Goal: Task Accomplishment & Management: Manage account settings

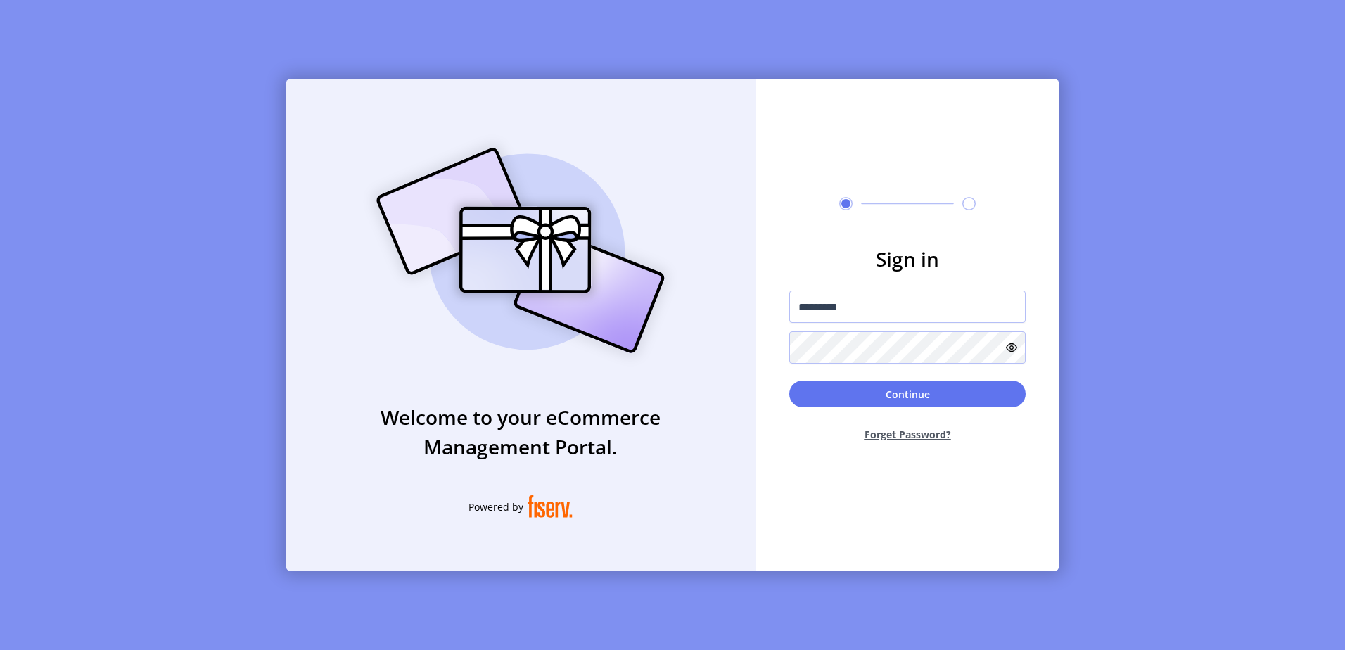
type input "*********"
click at [882, 387] on button "Continue" at bounding box center [907, 394] width 236 height 27
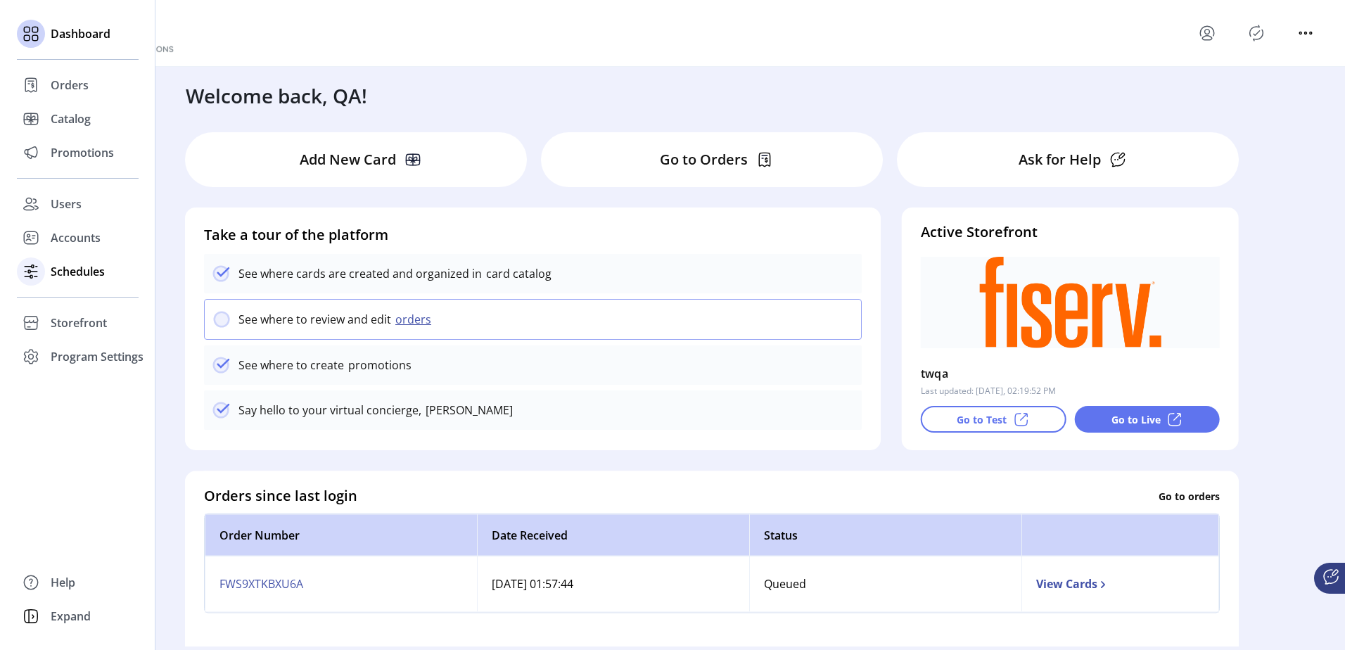
click at [96, 284] on div "Schedules" at bounding box center [78, 272] width 122 height 34
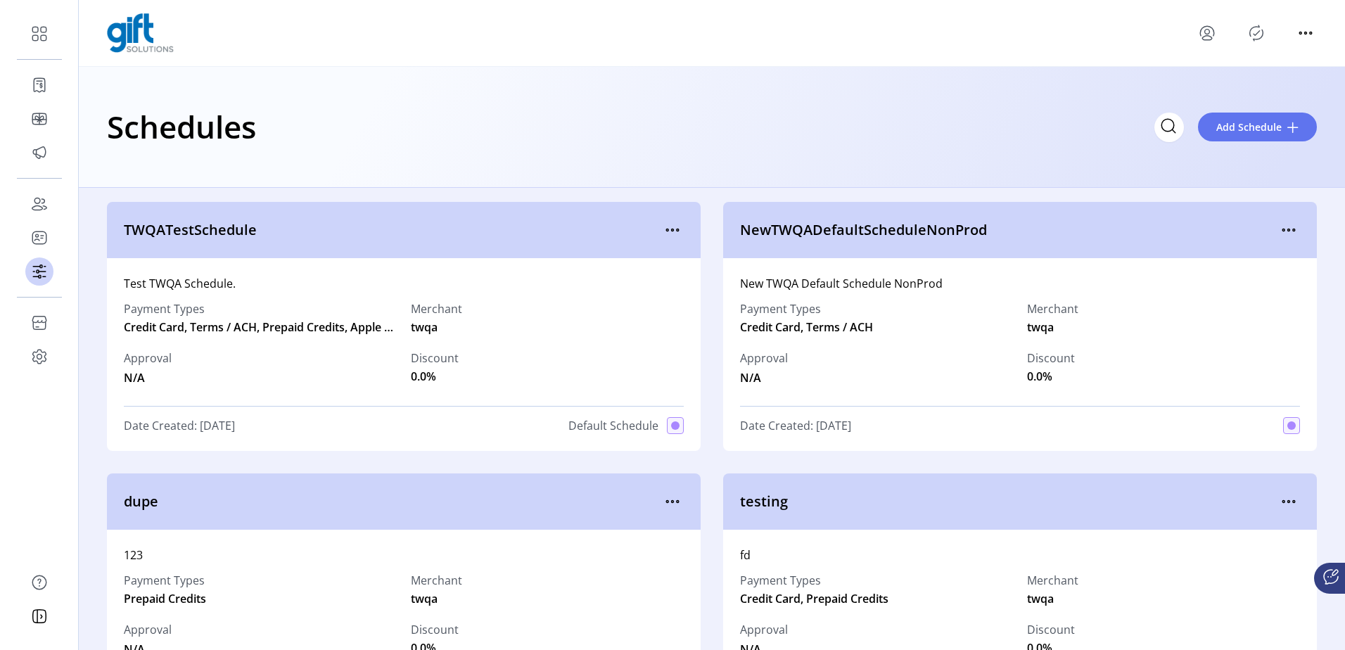
click at [681, 233] on div "TWQATestSchedule" at bounding box center [404, 230] width 594 height 56
click at [675, 233] on icon "menu" at bounding box center [672, 230] width 23 height 23
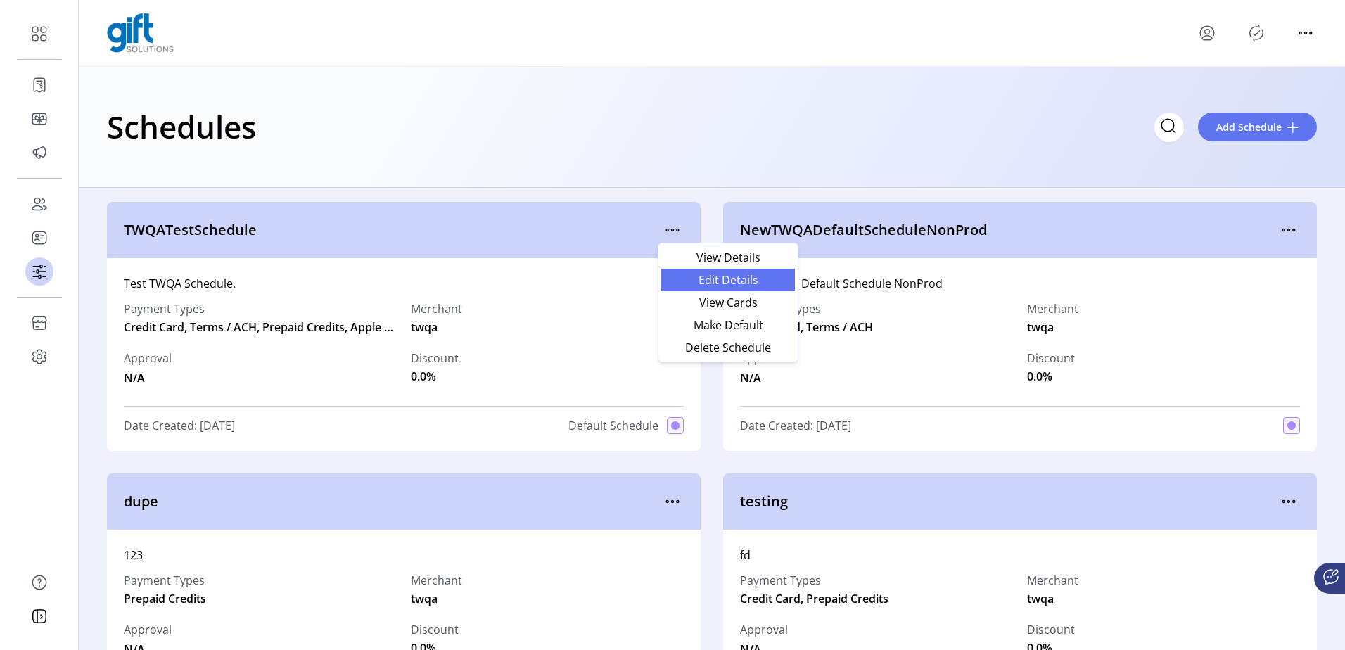
click at [725, 277] on span "Edit Details" at bounding box center [728, 279] width 117 height 11
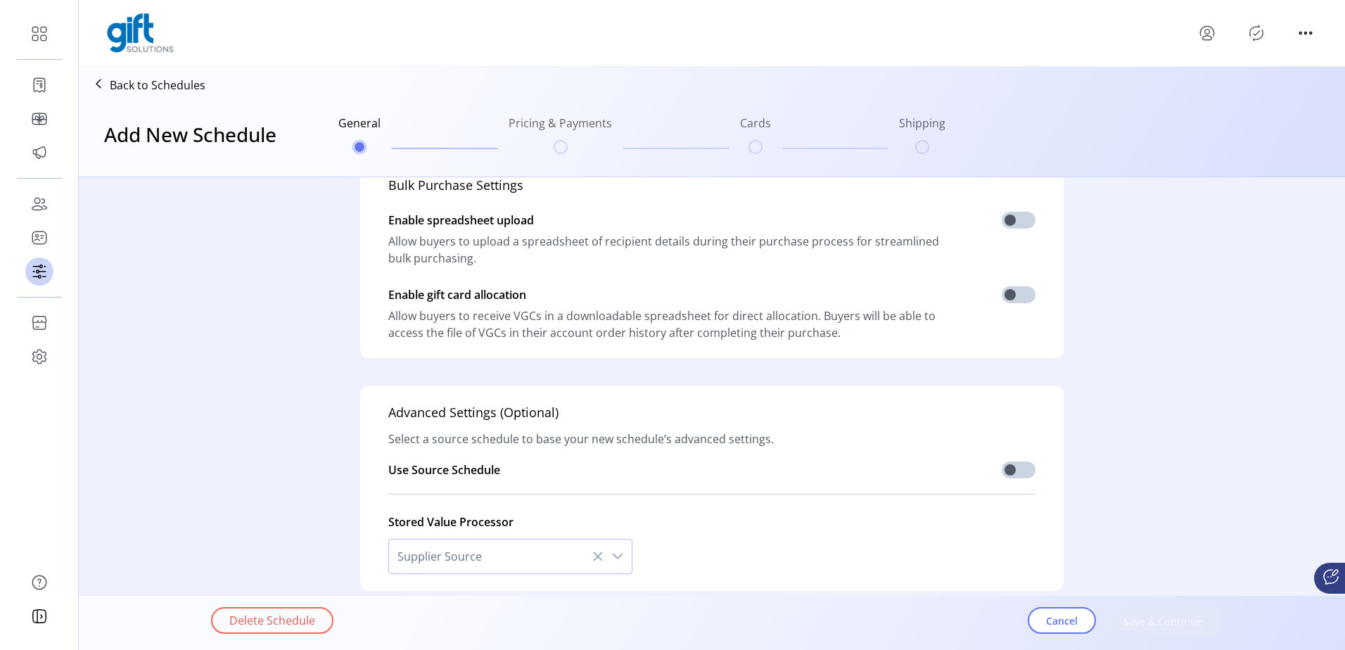
scroll to position [352, 0]
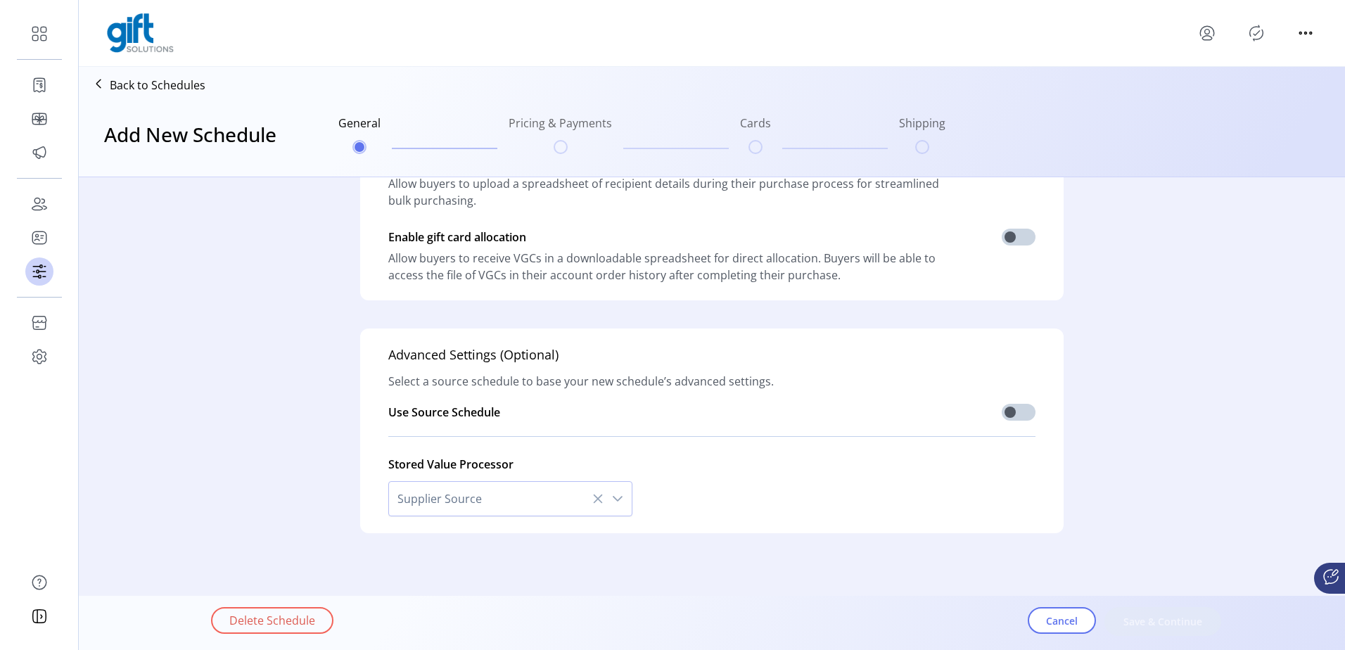
type input "**********"
type textarea "**********"
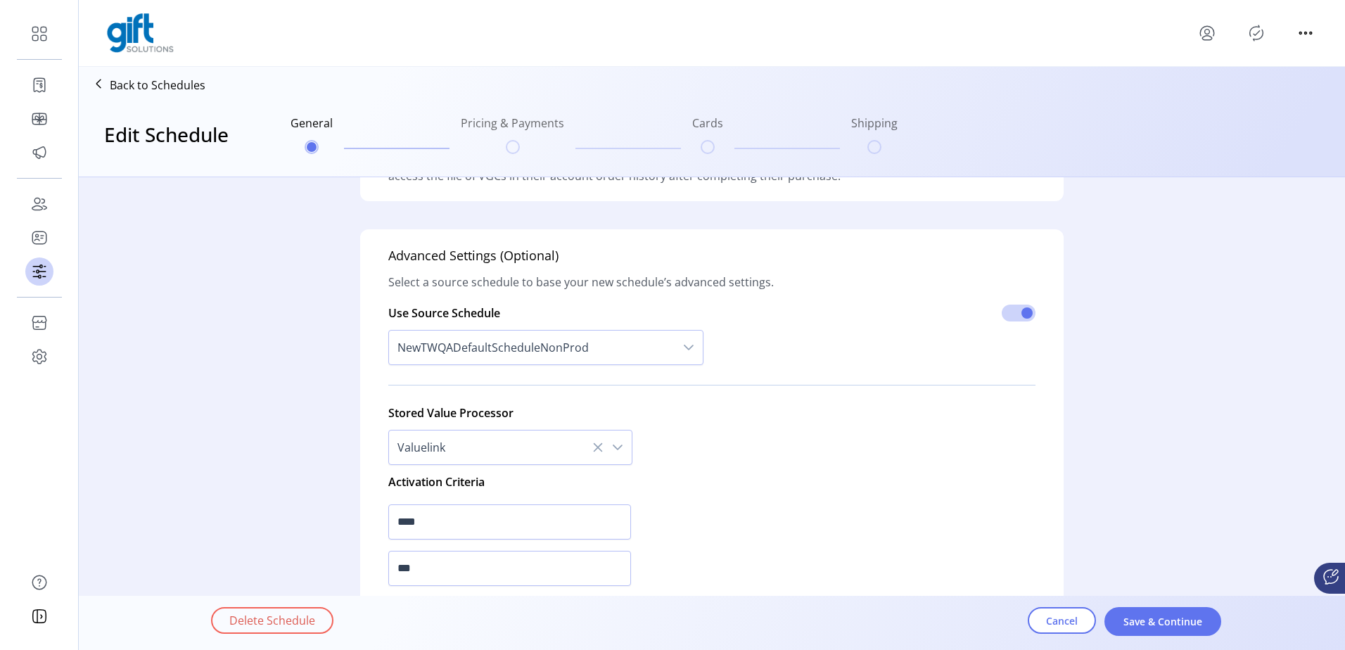
scroll to position [563, 0]
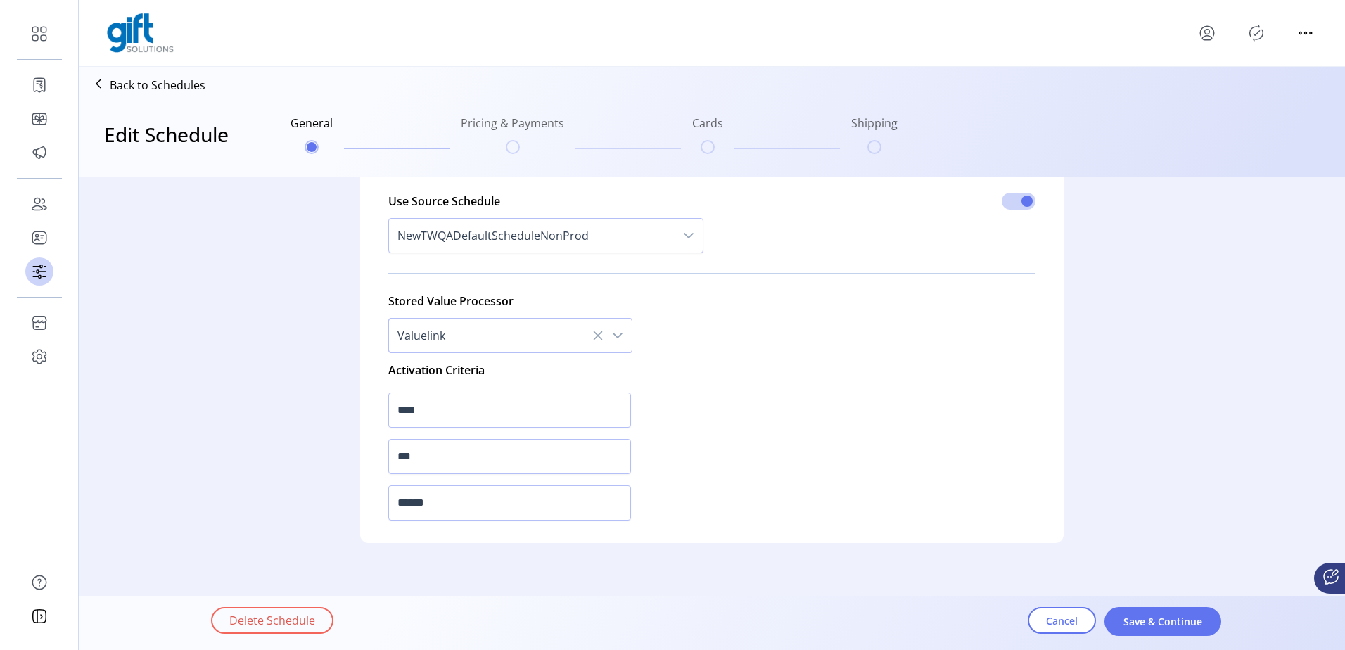
click at [570, 339] on span "Valuelink" at bounding box center [496, 336] width 215 height 34
click at [597, 336] on icon at bounding box center [597, 335] width 11 height 11
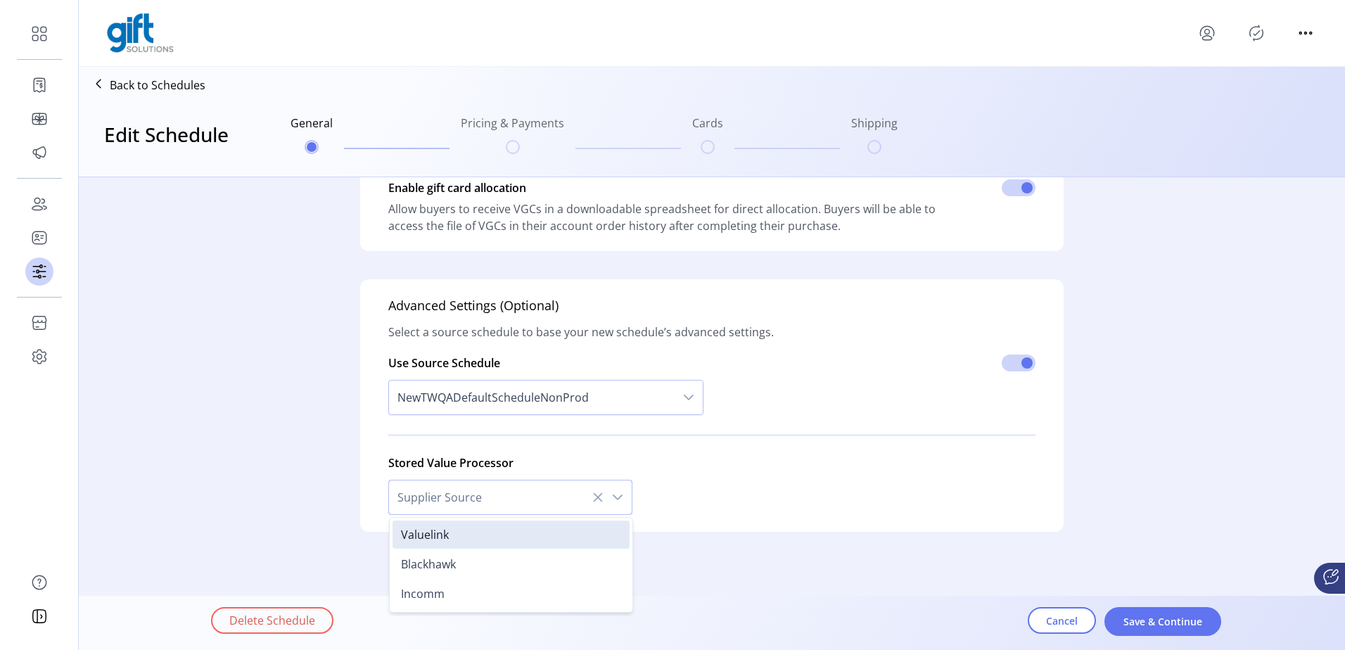
scroll to position [401, 0]
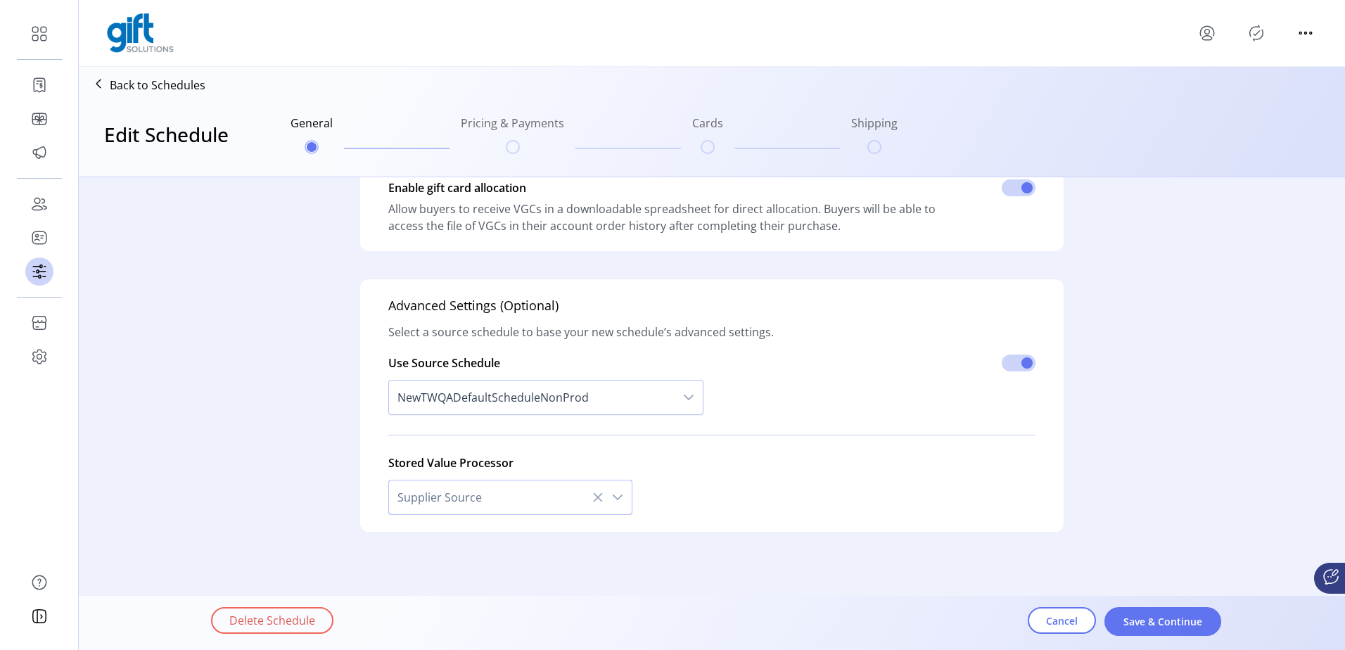
click at [592, 495] on icon at bounding box center [597, 497] width 11 height 11
click at [624, 495] on div "dropdown trigger" at bounding box center [618, 498] width 28 height 34
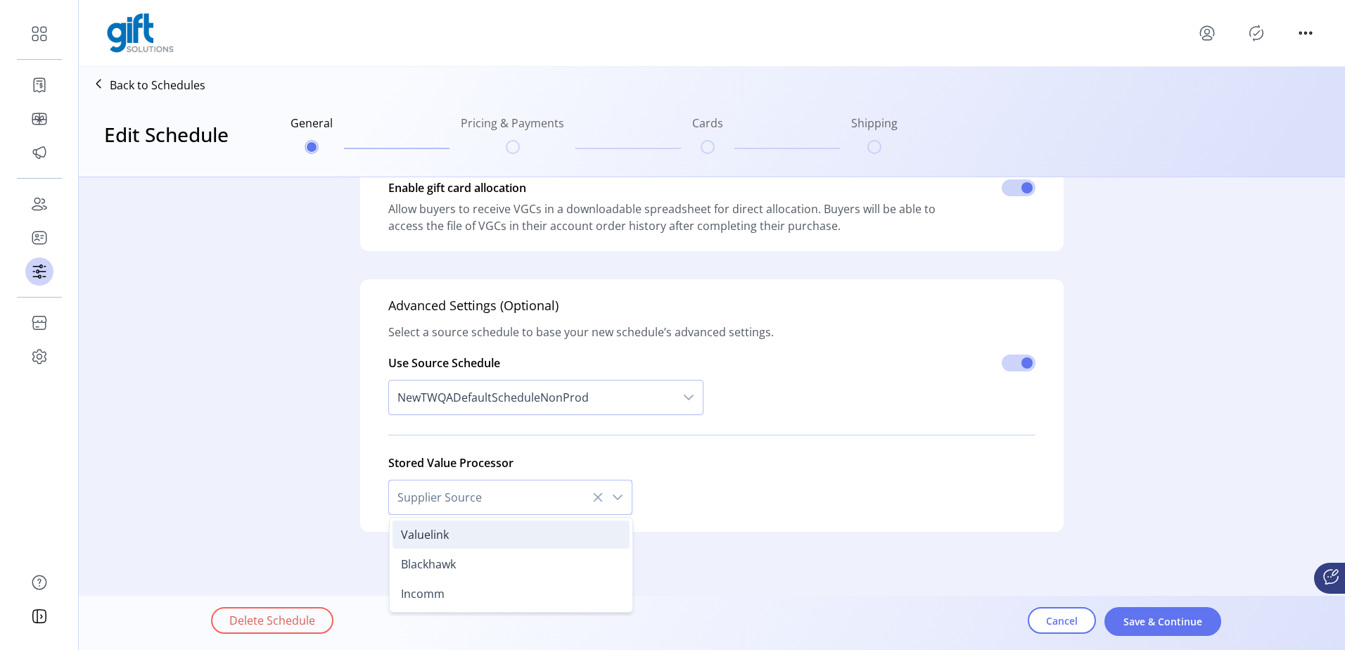
click at [545, 535] on li "Valuelink" at bounding box center [511, 535] width 237 height 28
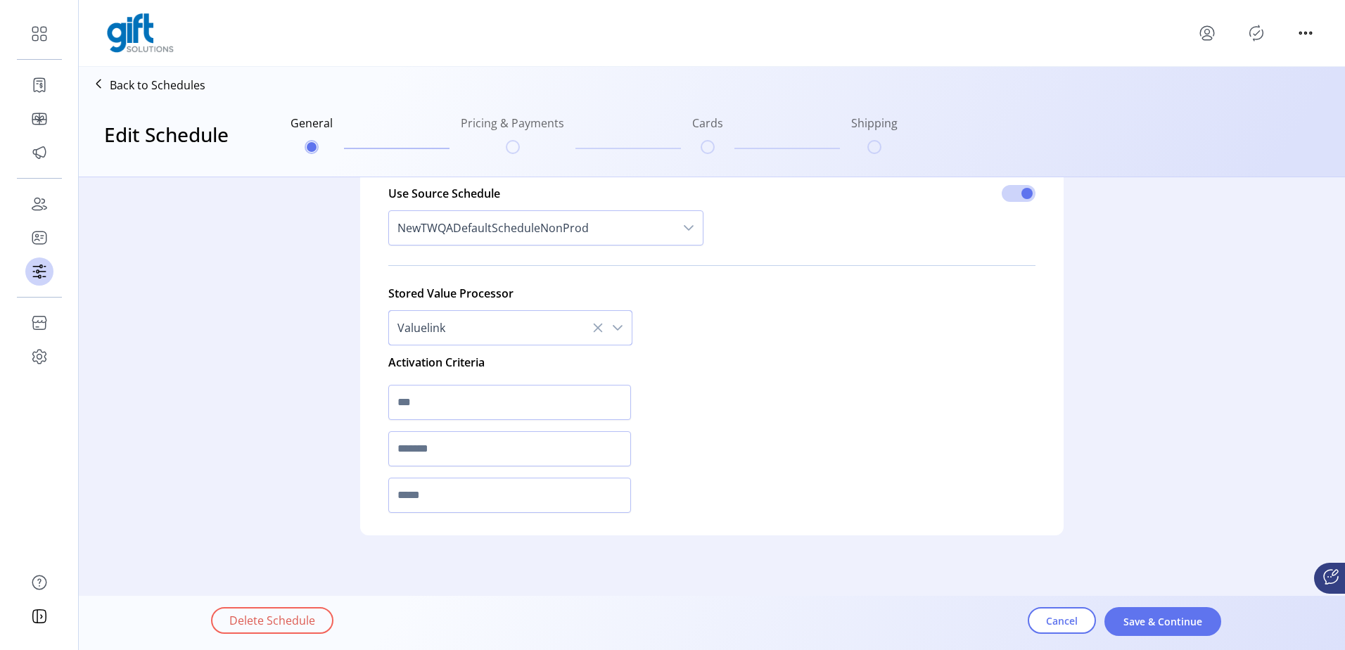
scroll to position [574, 0]
click at [585, 326] on span "Valuelink" at bounding box center [496, 324] width 215 height 34
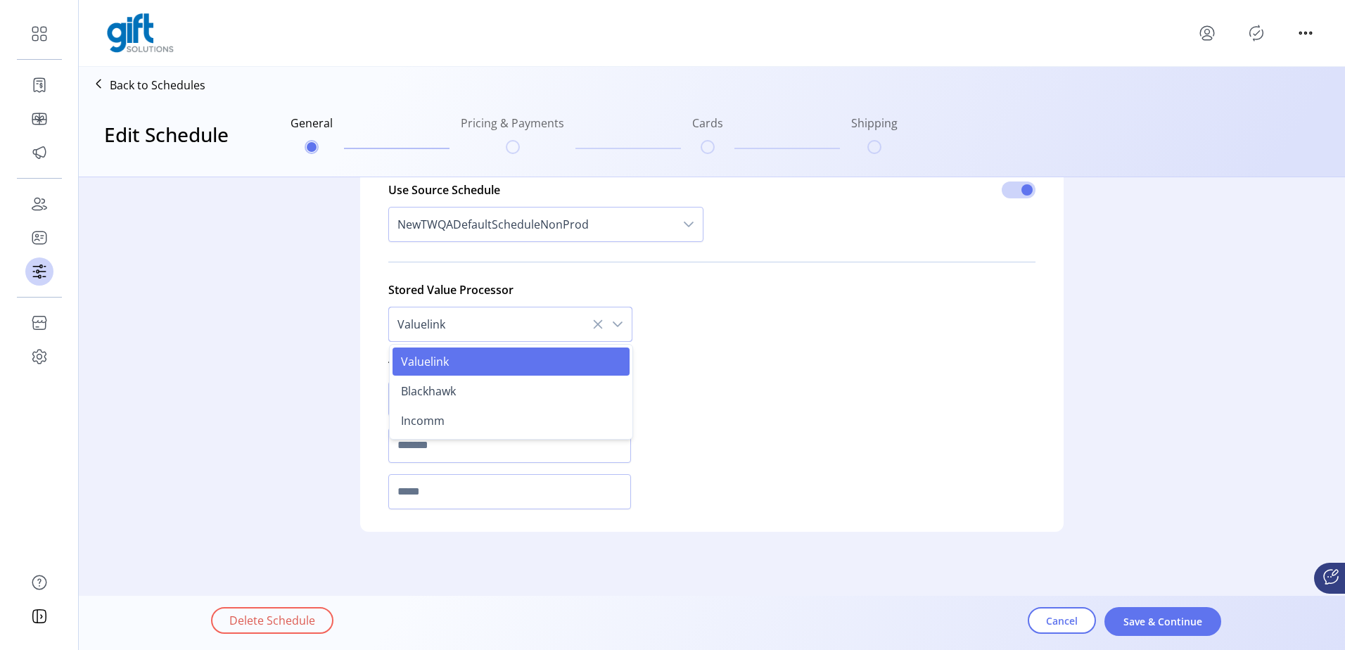
click at [596, 324] on icon at bounding box center [597, 324] width 11 height 11
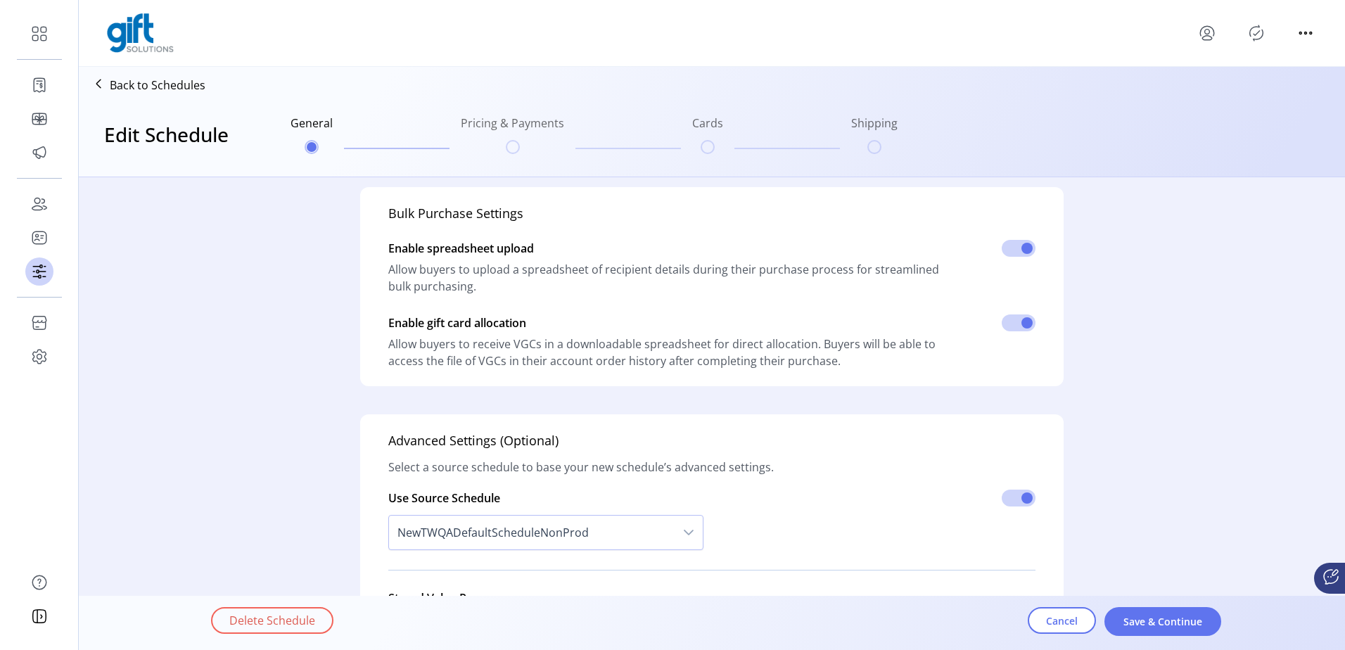
scroll to position [260, 0]
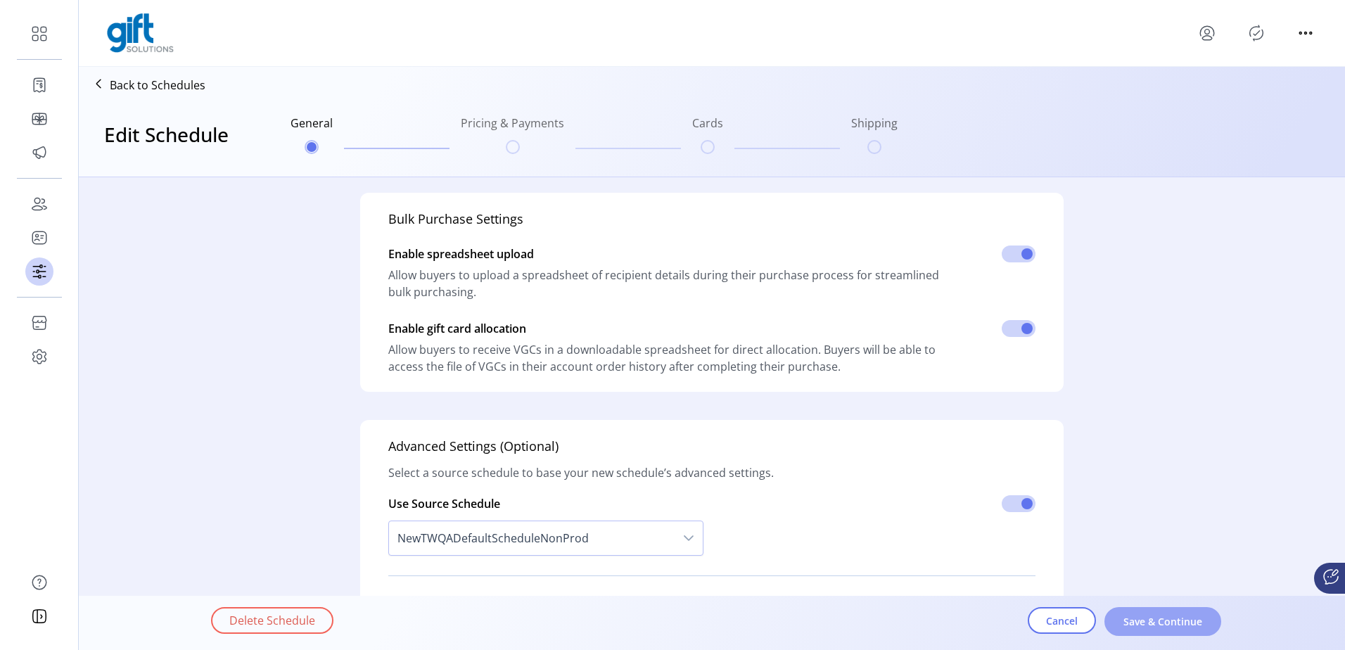
click at [1181, 608] on button "Save & Continue" at bounding box center [1163, 621] width 117 height 29
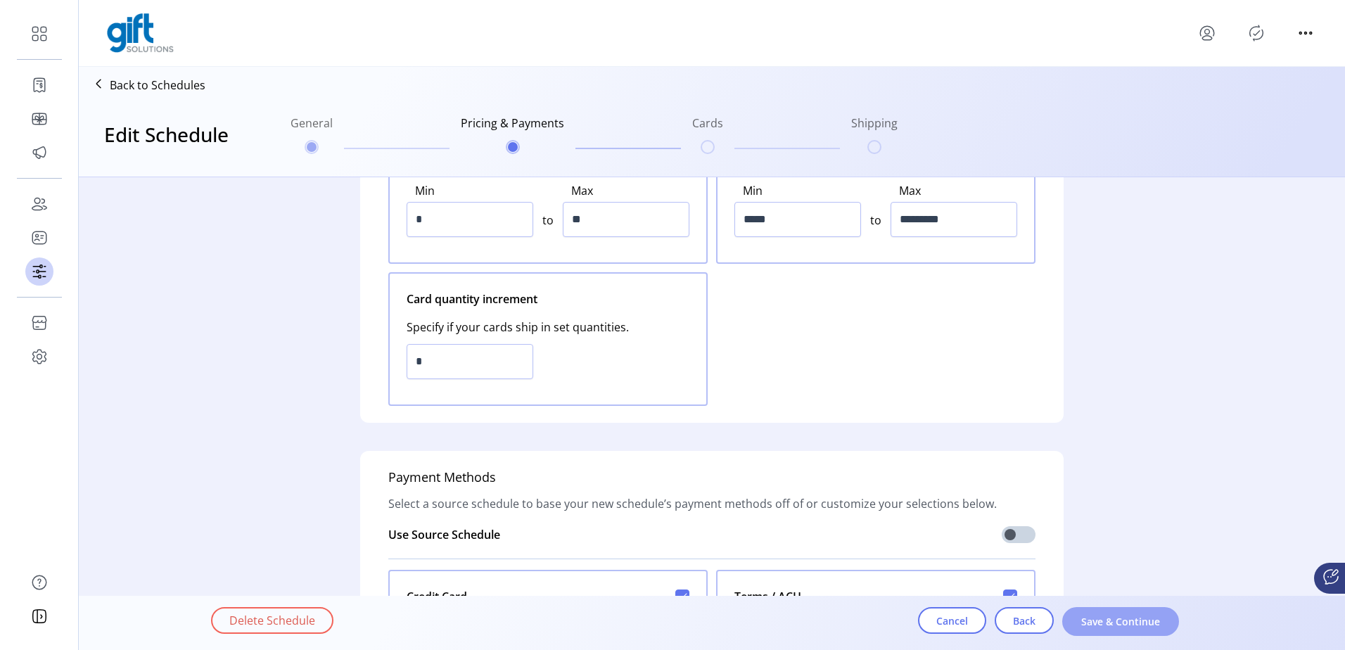
click at [1153, 623] on span "Save & Continue" at bounding box center [1121, 621] width 80 height 15
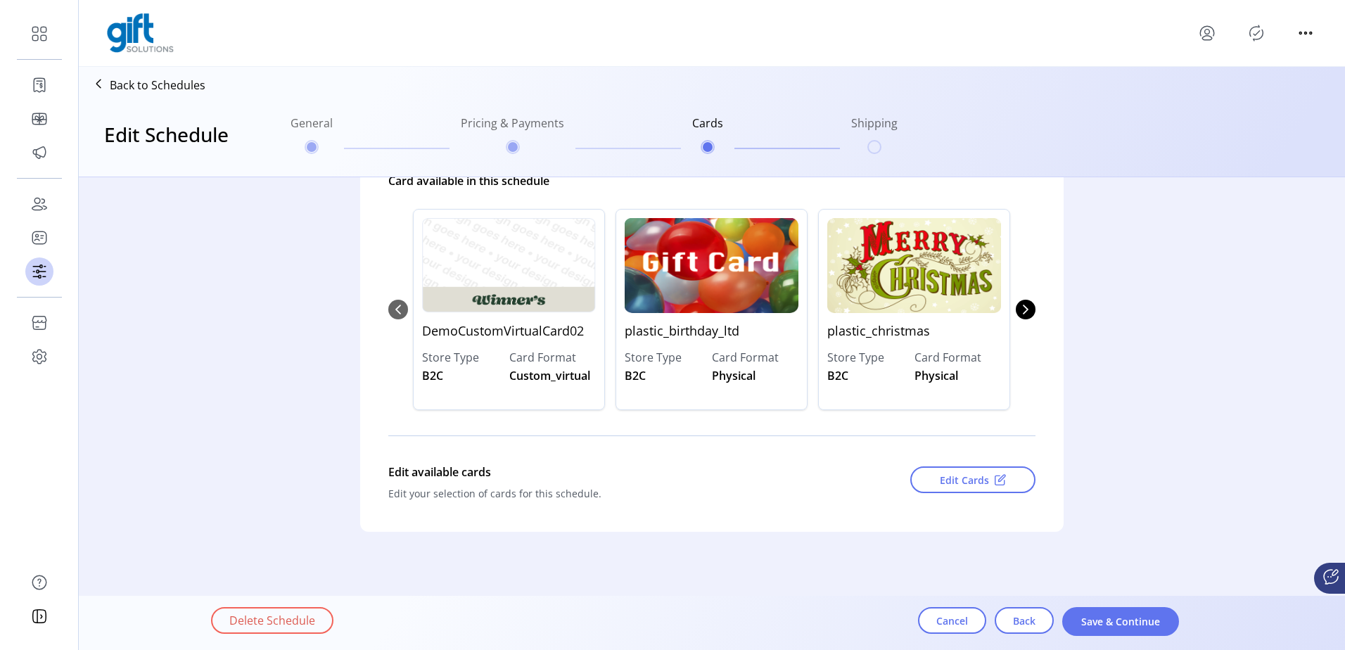
click at [1153, 623] on span "Save & Continue" at bounding box center [1121, 621] width 80 height 15
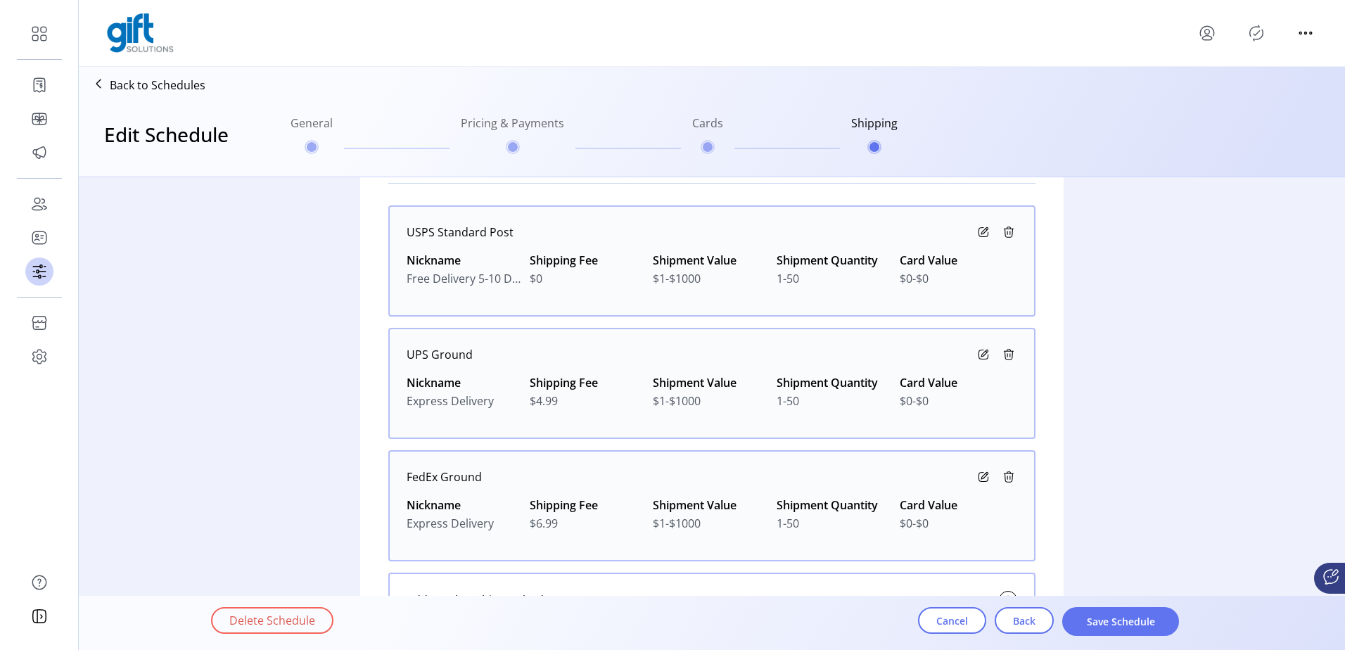
click at [1153, 623] on span "Save Schedule" at bounding box center [1121, 621] width 80 height 15
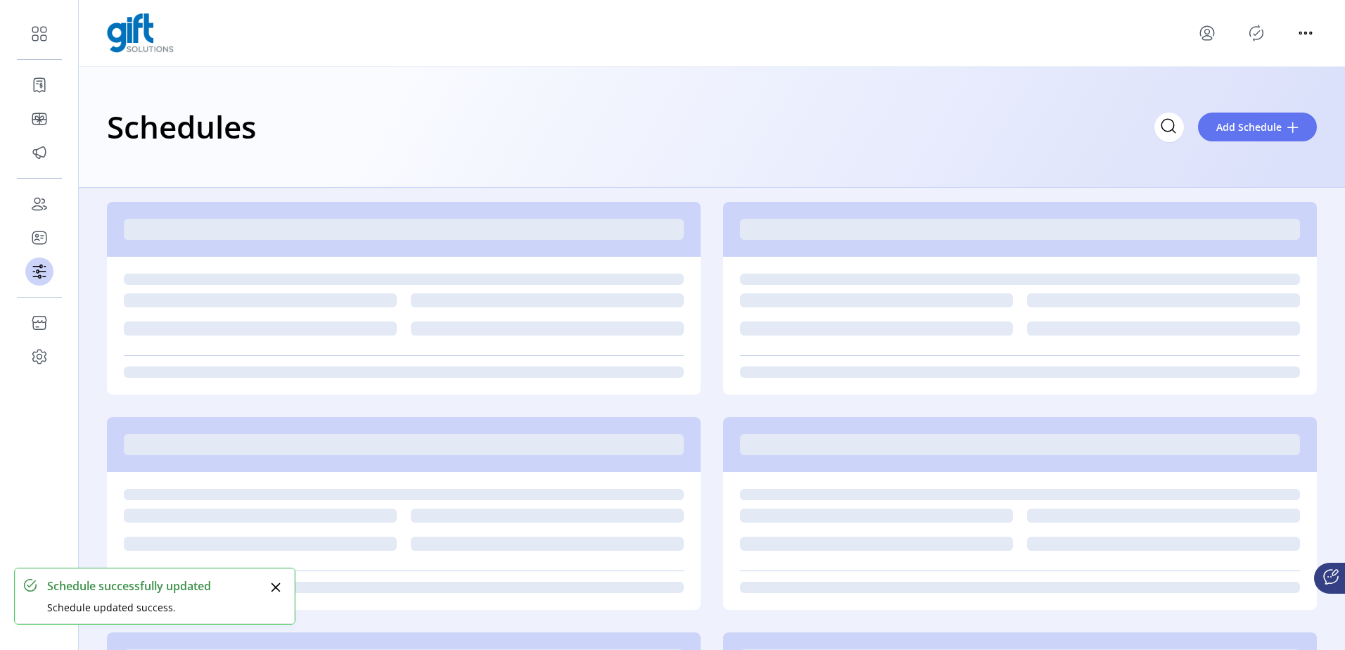
click at [1269, 30] on div at bounding box center [1256, 33] width 121 height 23
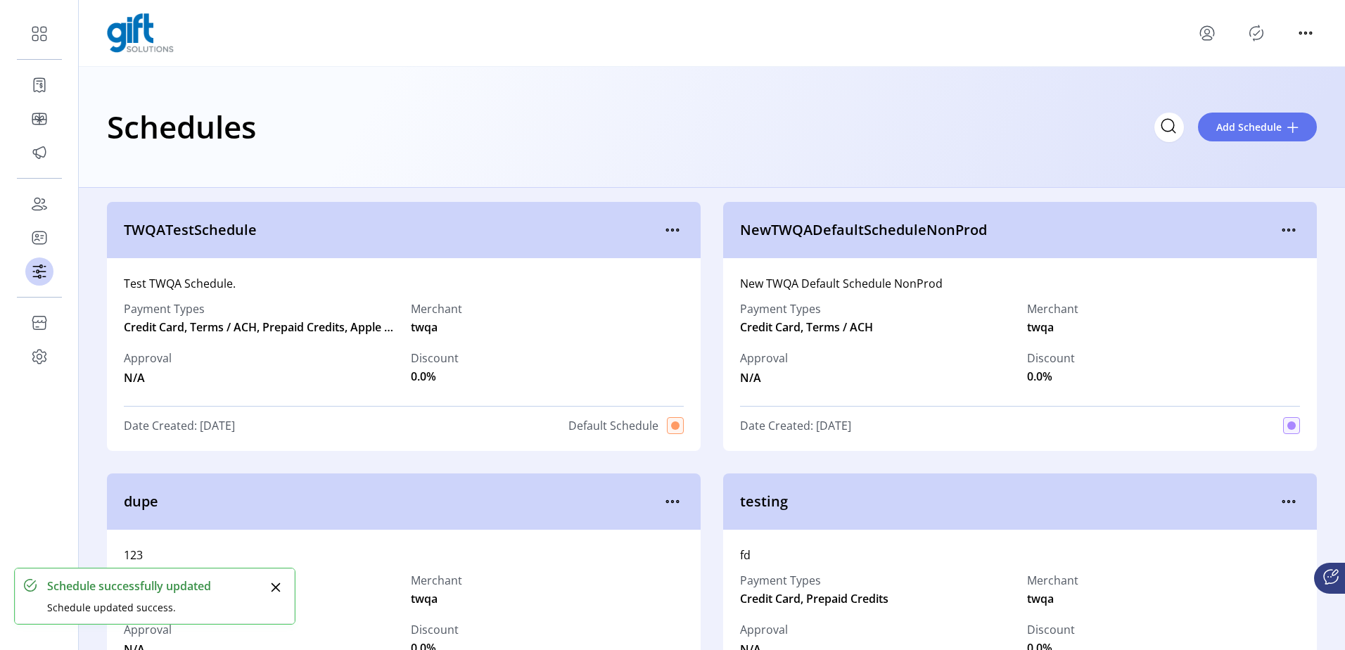
click at [1263, 30] on icon "Publisher Panel" at bounding box center [1256, 32] width 13 height 15
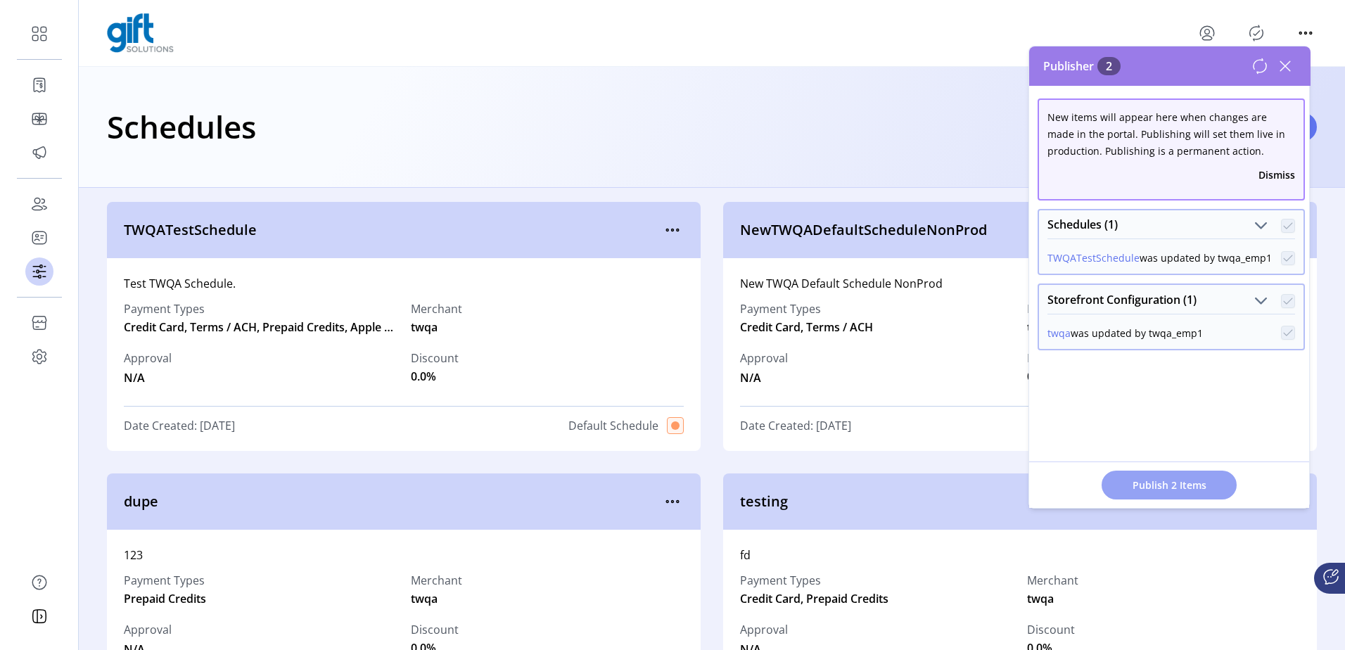
click at [1153, 483] on span "Publish 2 Items" at bounding box center [1169, 485] width 99 height 15
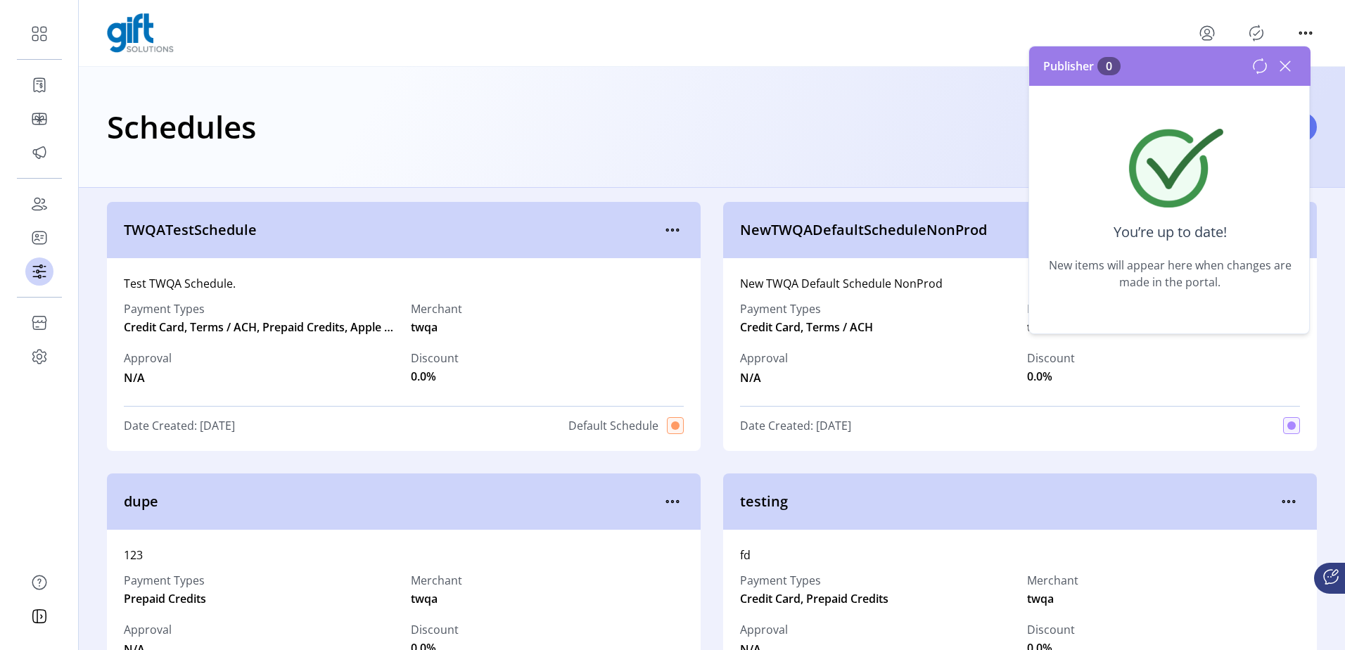
click at [1257, 26] on icon "Publisher Panel" at bounding box center [1256, 33] width 23 height 23
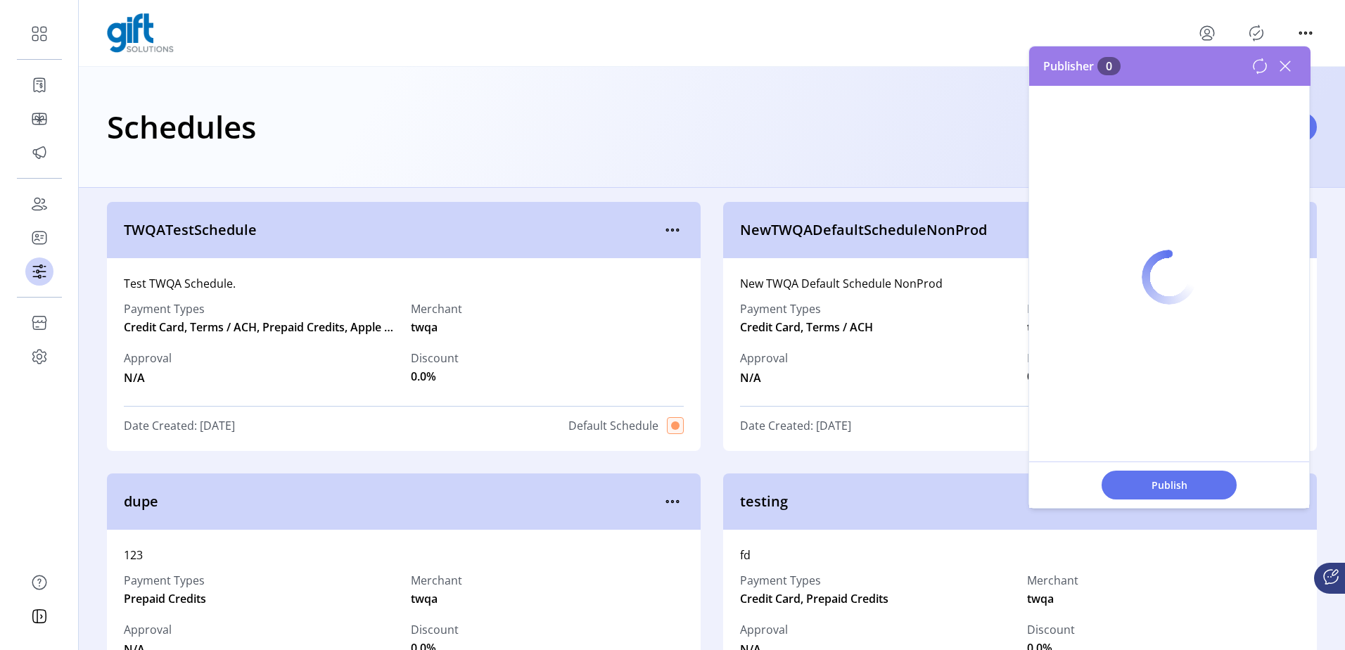
click at [1257, 26] on icon "Publisher Panel" at bounding box center [1256, 33] width 23 height 23
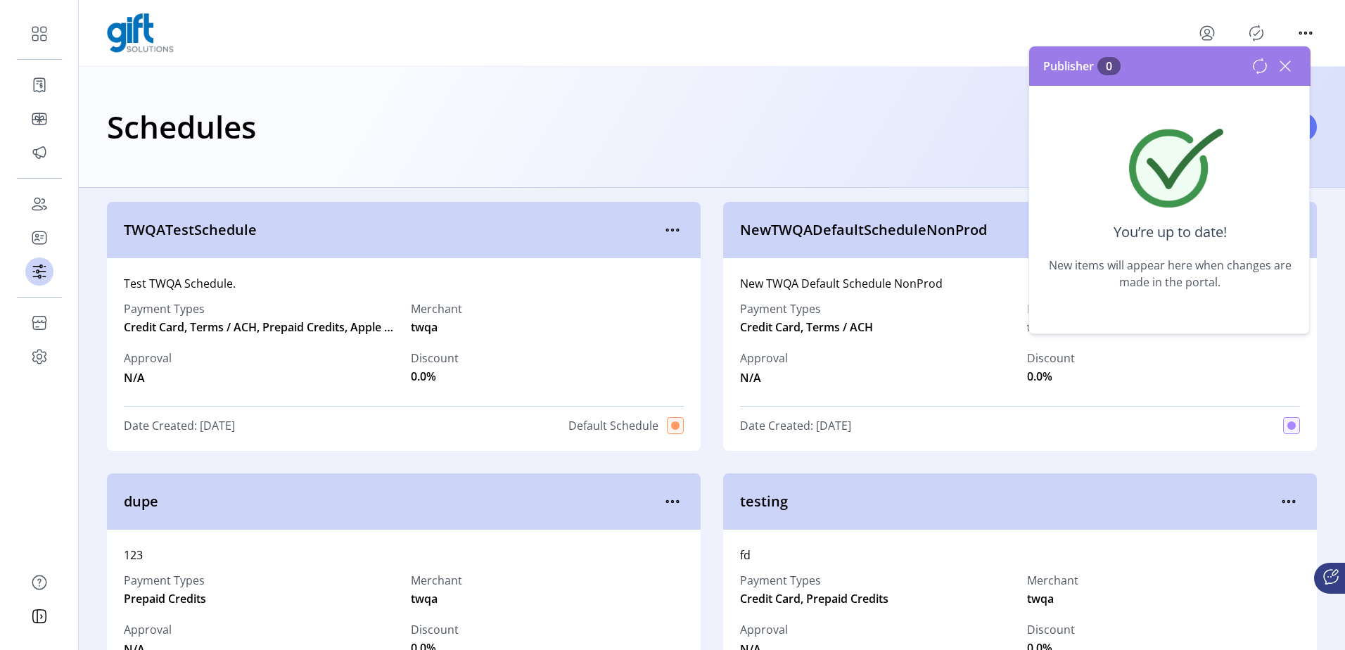
click at [749, 113] on div "Schedules Add Schedule" at bounding box center [712, 126] width 1210 height 49
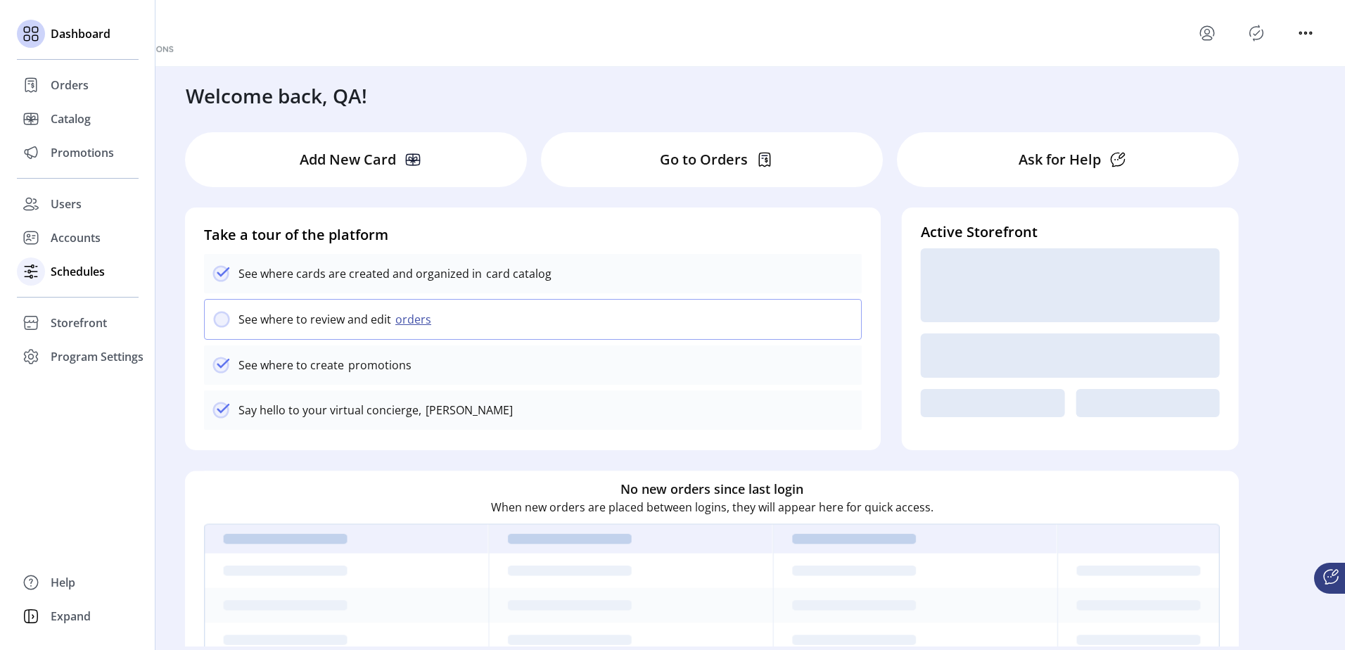
click at [82, 280] on div "Schedules" at bounding box center [78, 272] width 122 height 34
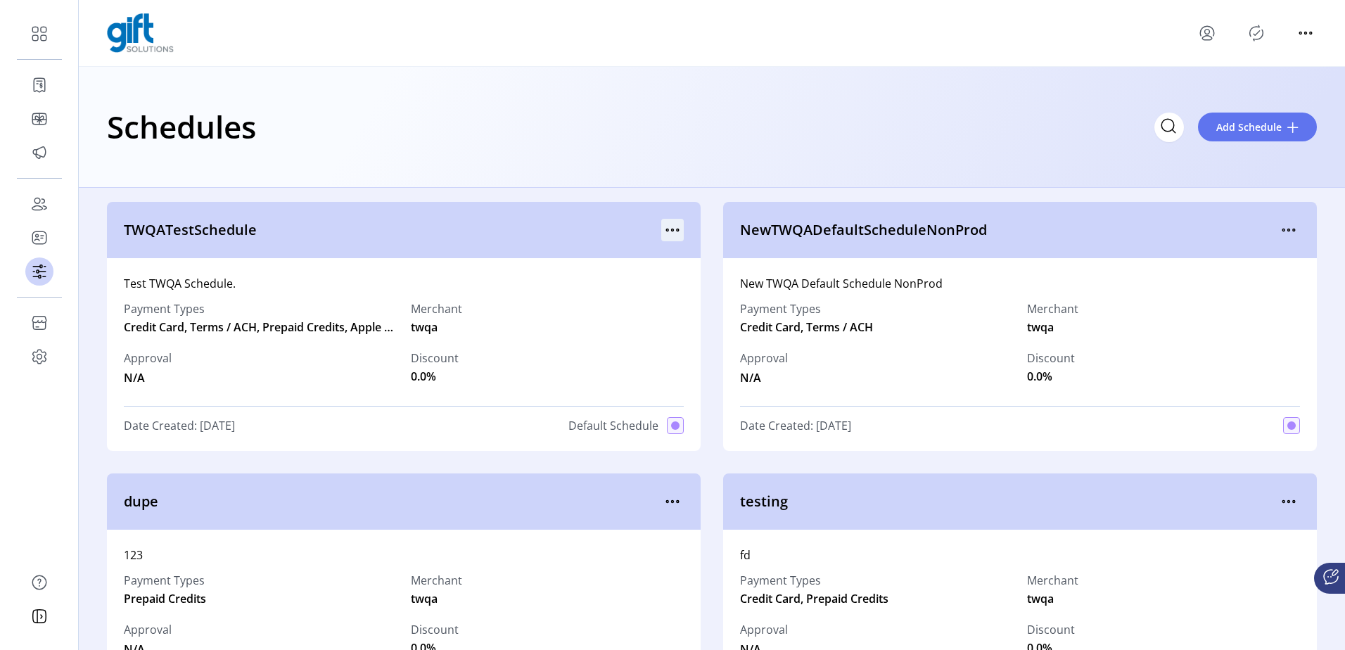
click at [676, 222] on icon "menu" at bounding box center [672, 230] width 23 height 23
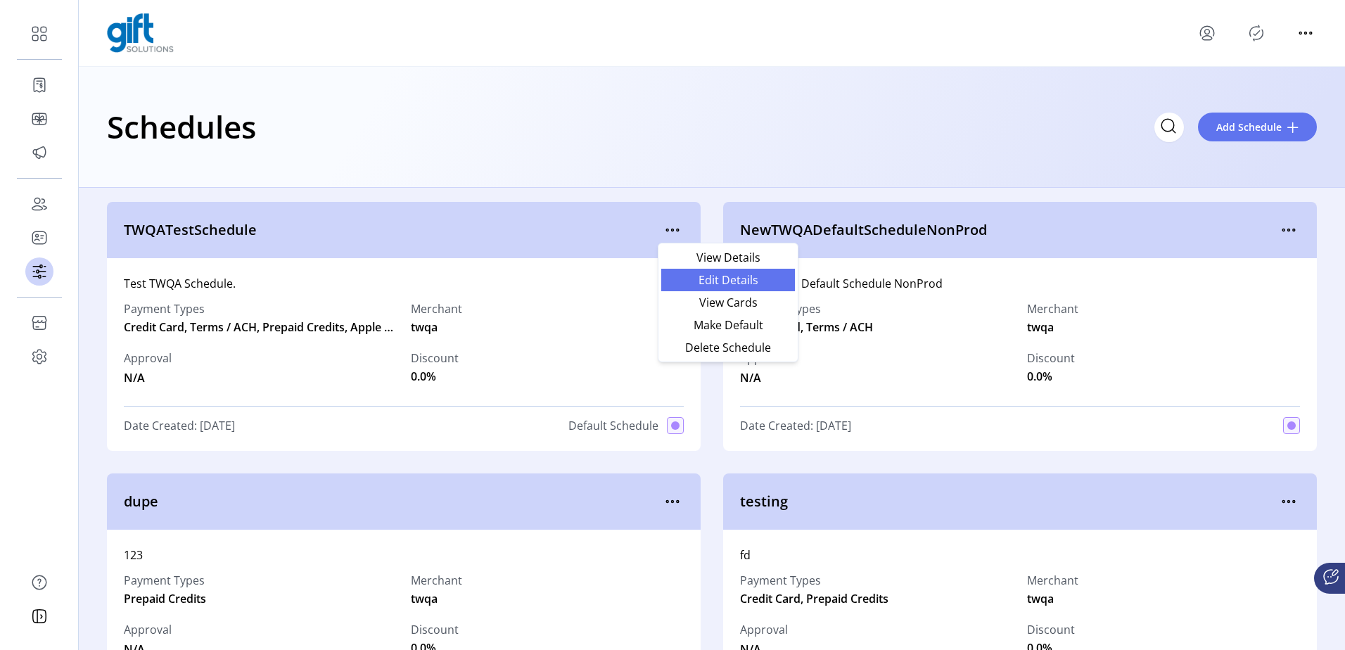
click at [723, 284] on span "Edit Details" at bounding box center [728, 279] width 117 height 11
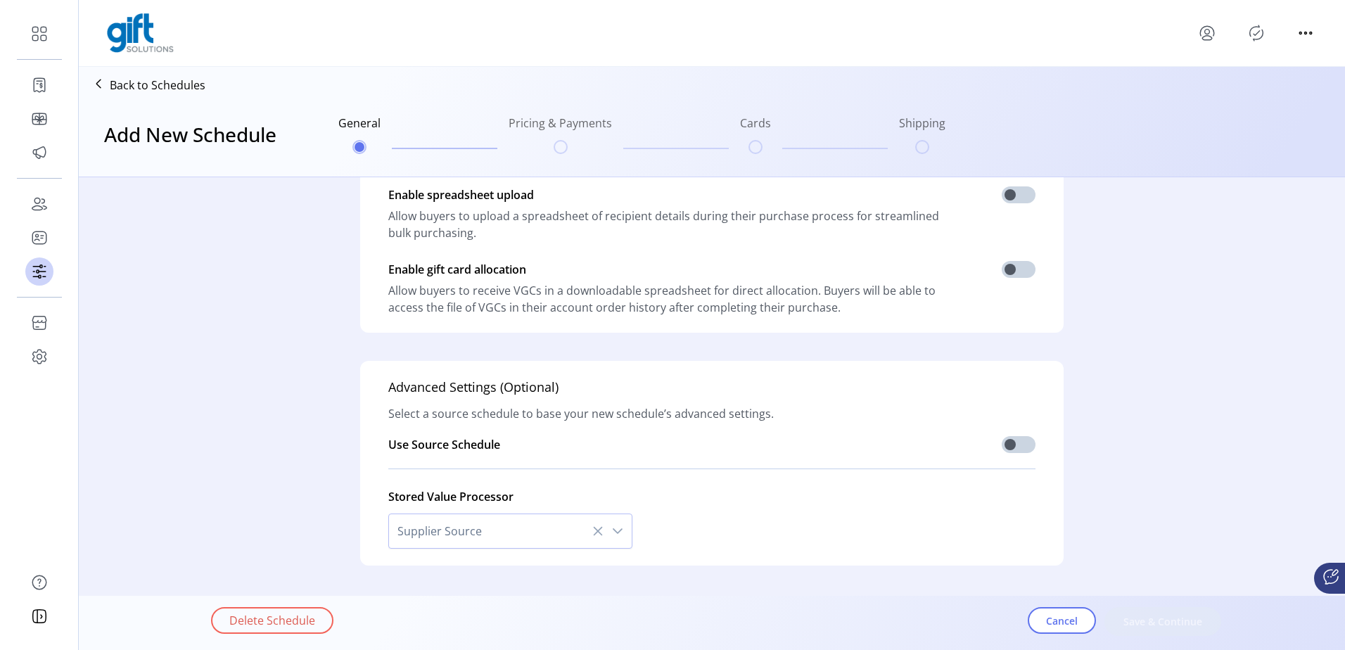
scroll to position [353, 0]
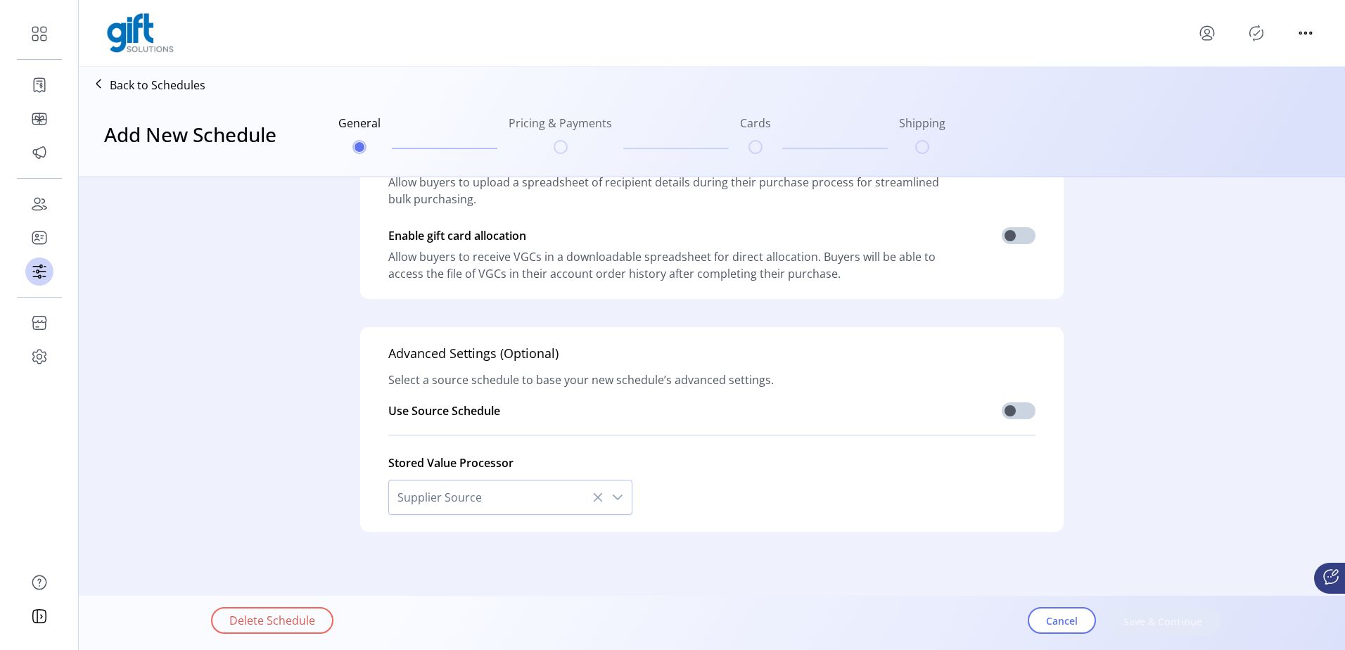
type input "**********"
type textarea "**********"
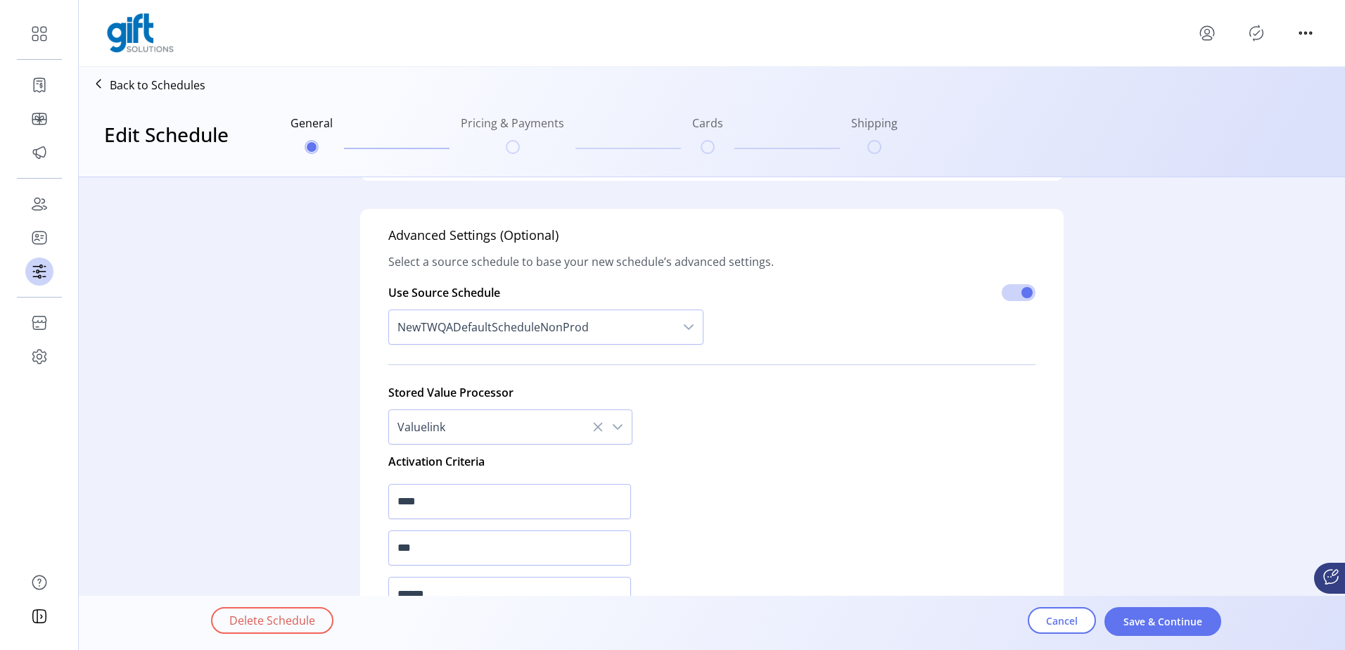
scroll to position [494, 0]
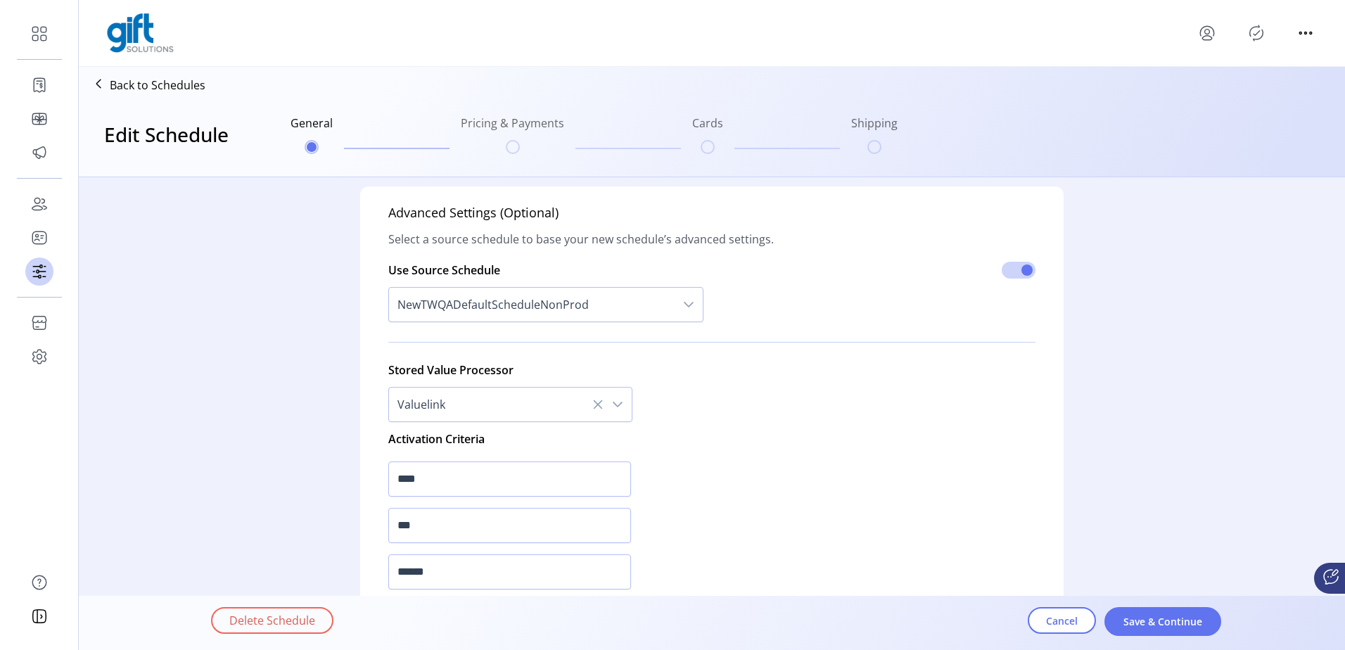
click at [494, 305] on span "NewTWQADefaultScheduleNonProd" at bounding box center [532, 305] width 286 height 34
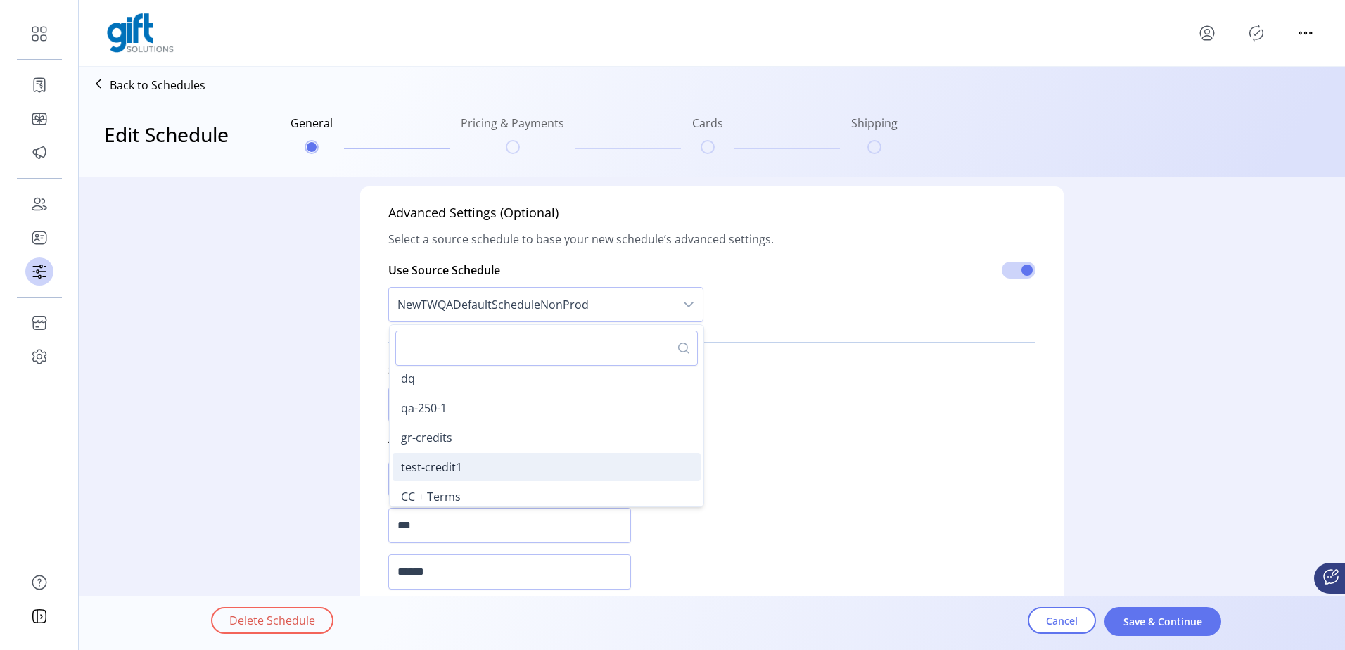
scroll to position [0, 0]
click at [782, 332] on p-divider at bounding box center [711, 342] width 647 height 23
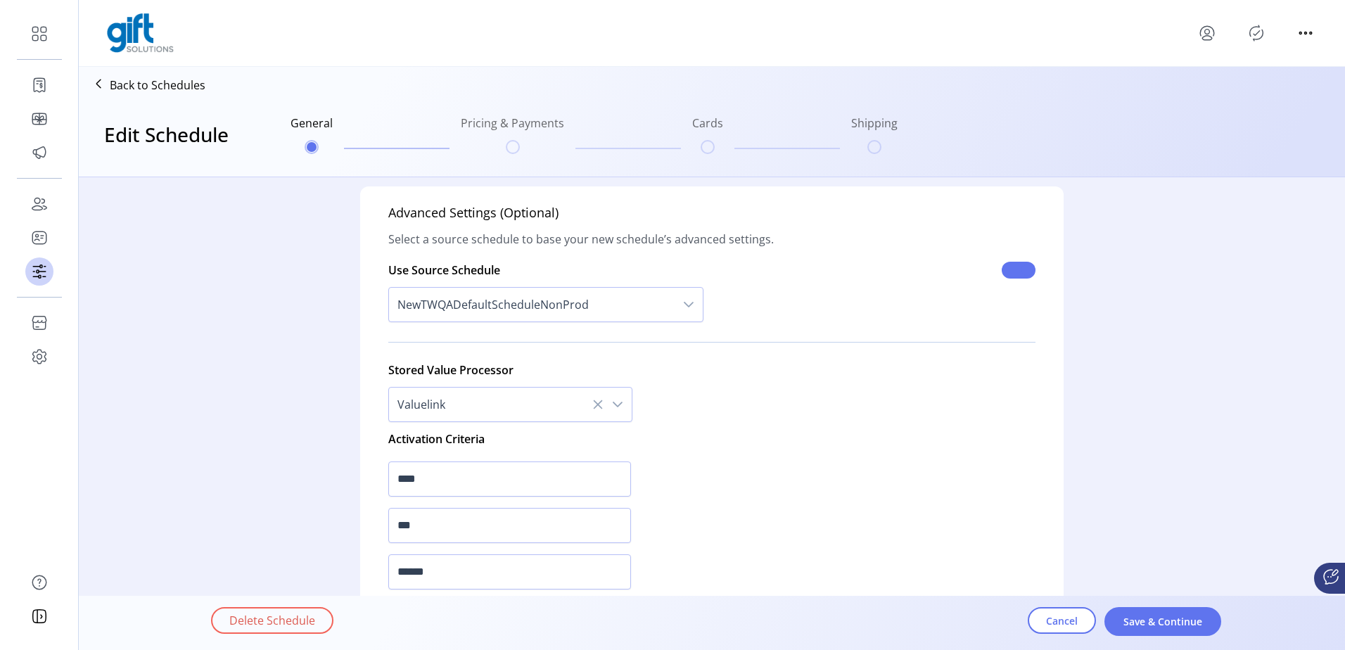
click at [1004, 271] on span at bounding box center [1019, 270] width 34 height 17
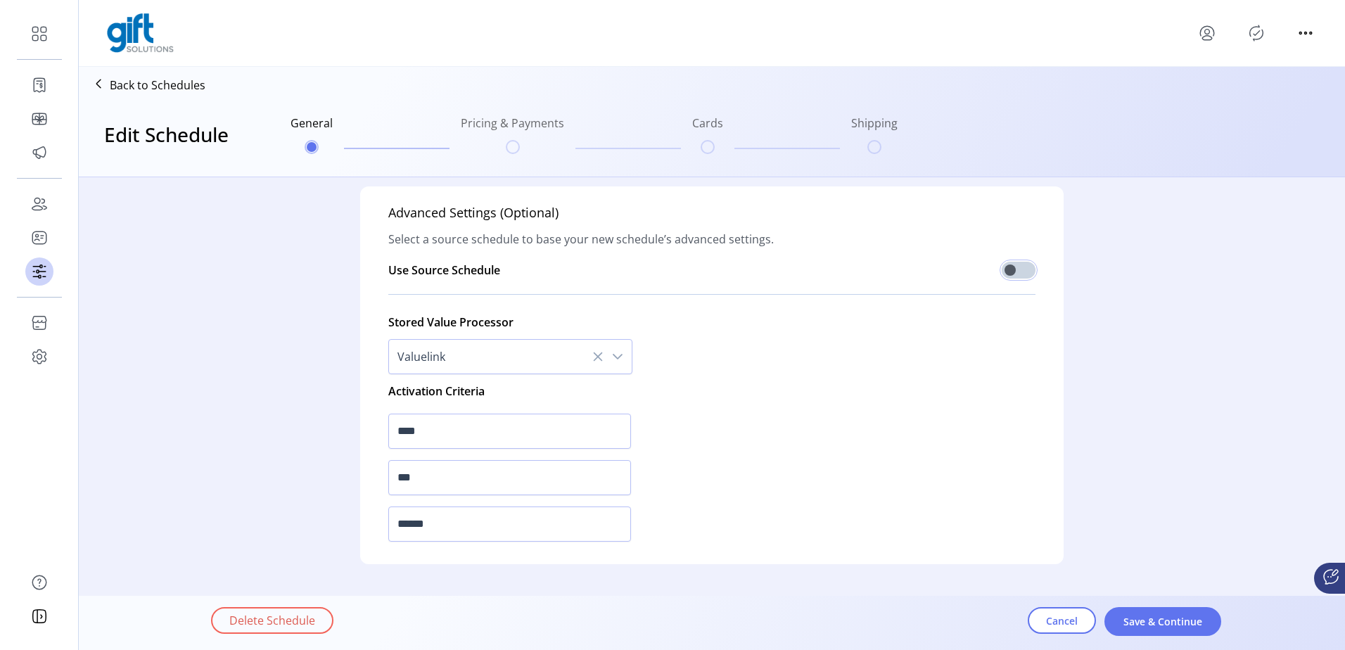
click at [594, 360] on icon at bounding box center [597, 356] width 11 height 11
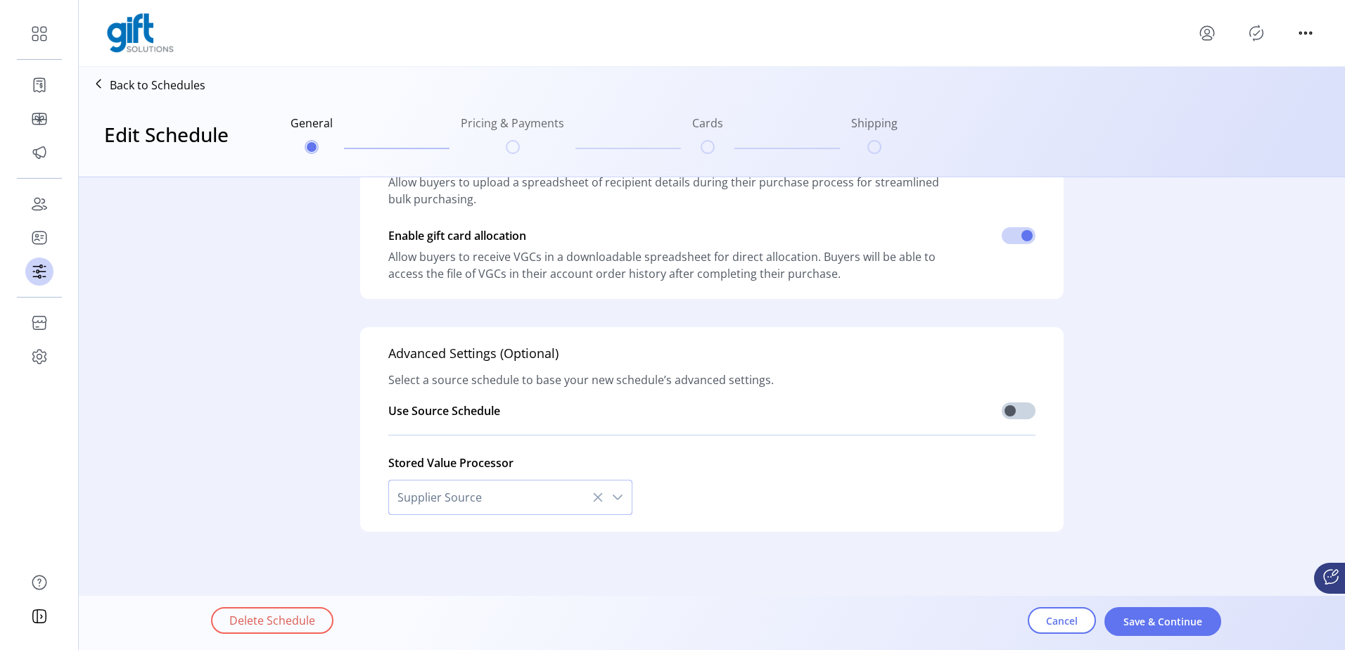
scroll to position [353, 0]
click at [592, 499] on icon at bounding box center [597, 497] width 11 height 11
click at [621, 497] on div "dropdown trigger" at bounding box center [618, 498] width 28 height 34
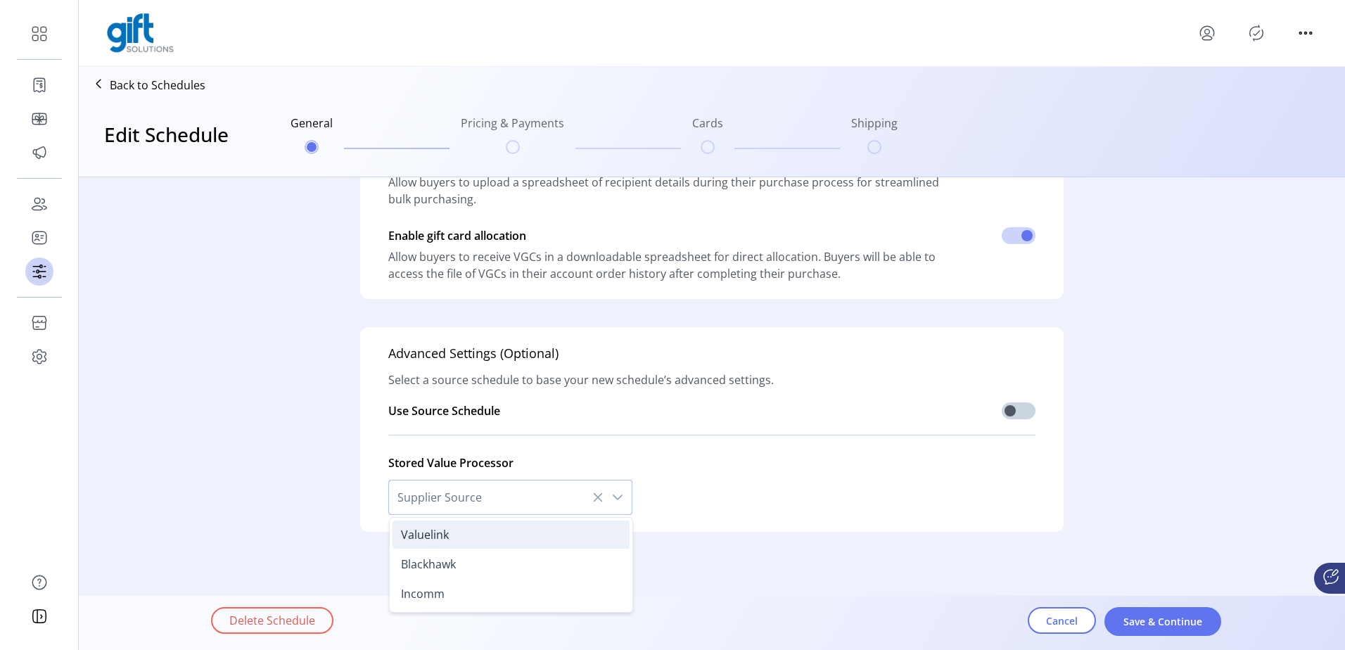
click at [453, 535] on li "Valuelink" at bounding box center [511, 535] width 237 height 28
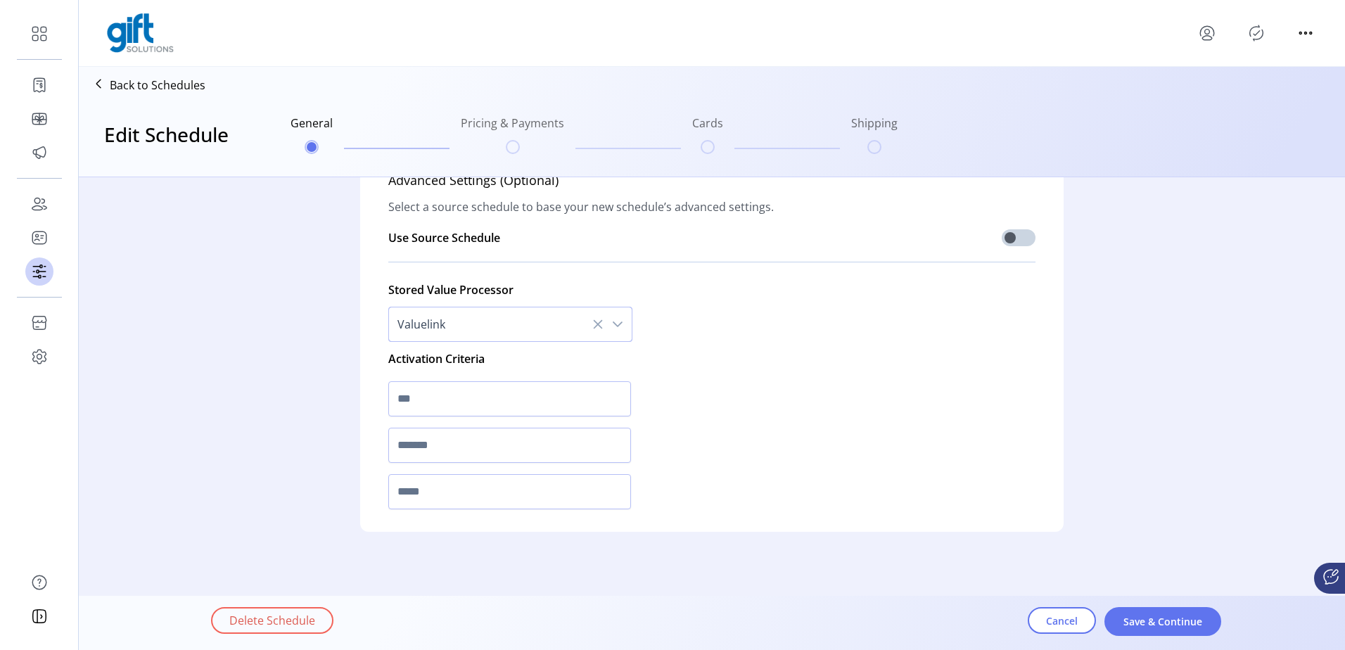
click at [594, 322] on icon at bounding box center [598, 324] width 9 height 9
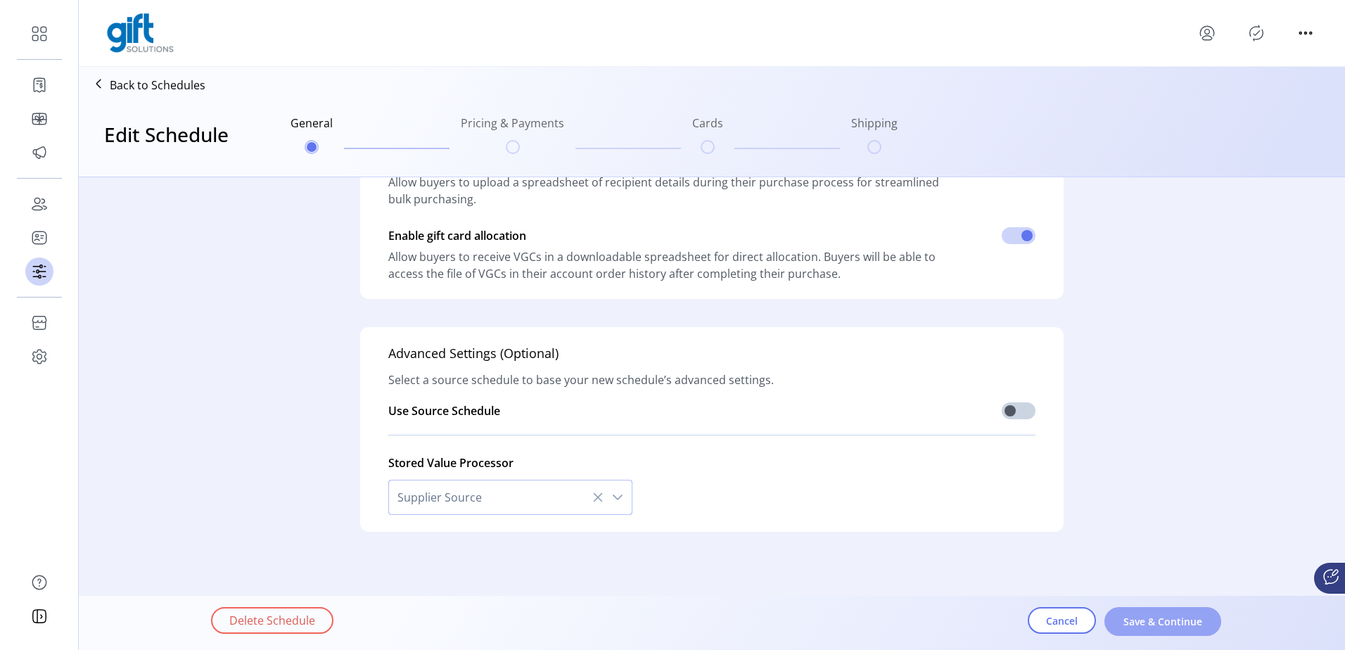
click at [1144, 628] on span "Save & Continue" at bounding box center [1163, 621] width 80 height 15
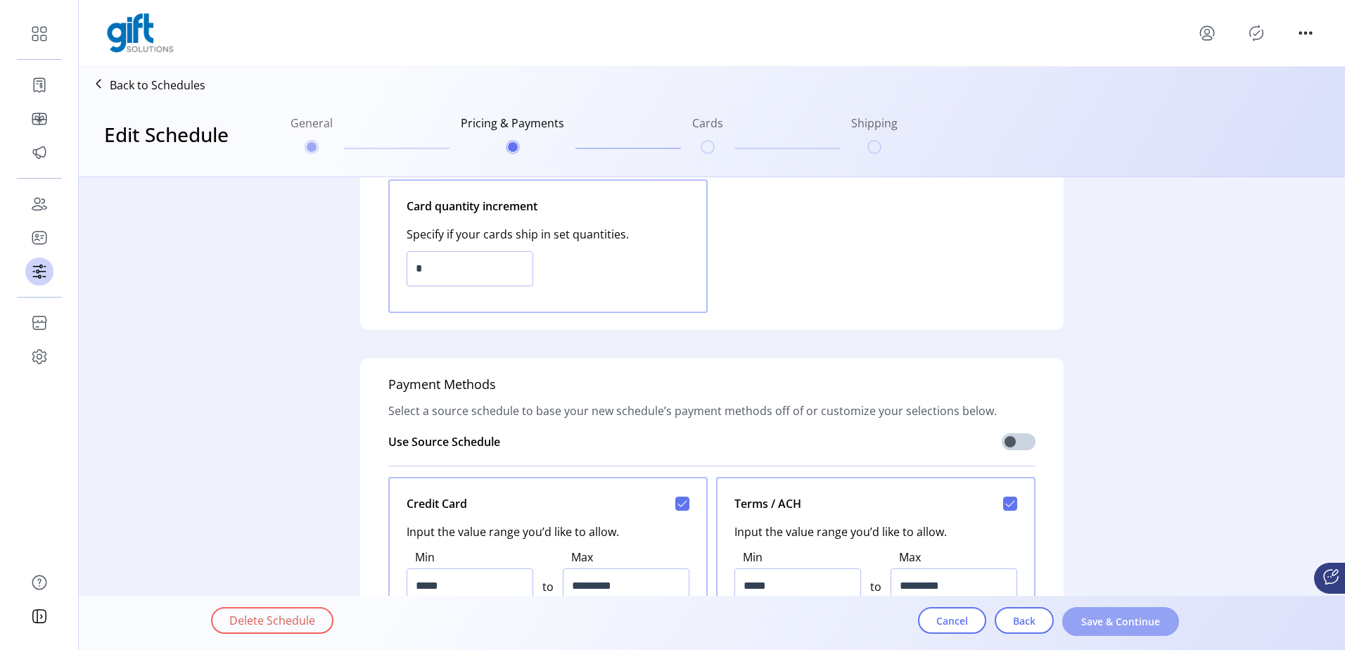
click at [1133, 627] on span "Save & Continue" at bounding box center [1121, 621] width 80 height 15
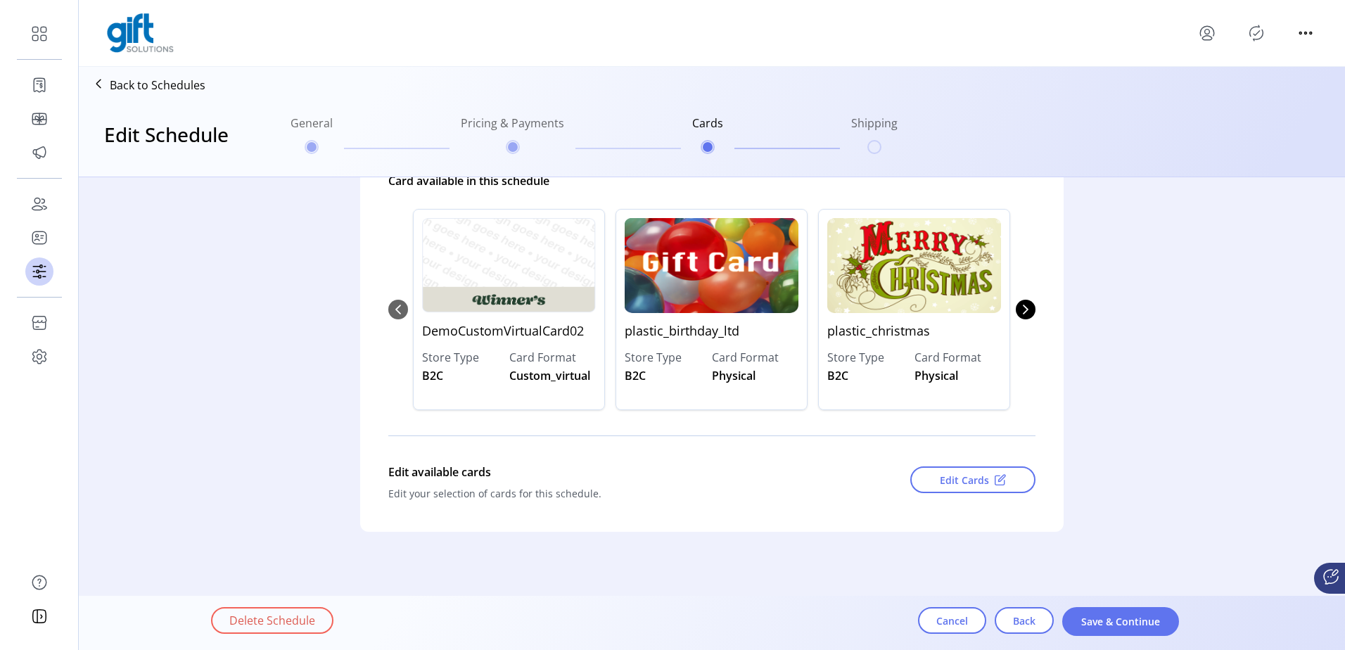
click at [1133, 627] on span "Save & Continue" at bounding box center [1121, 621] width 80 height 15
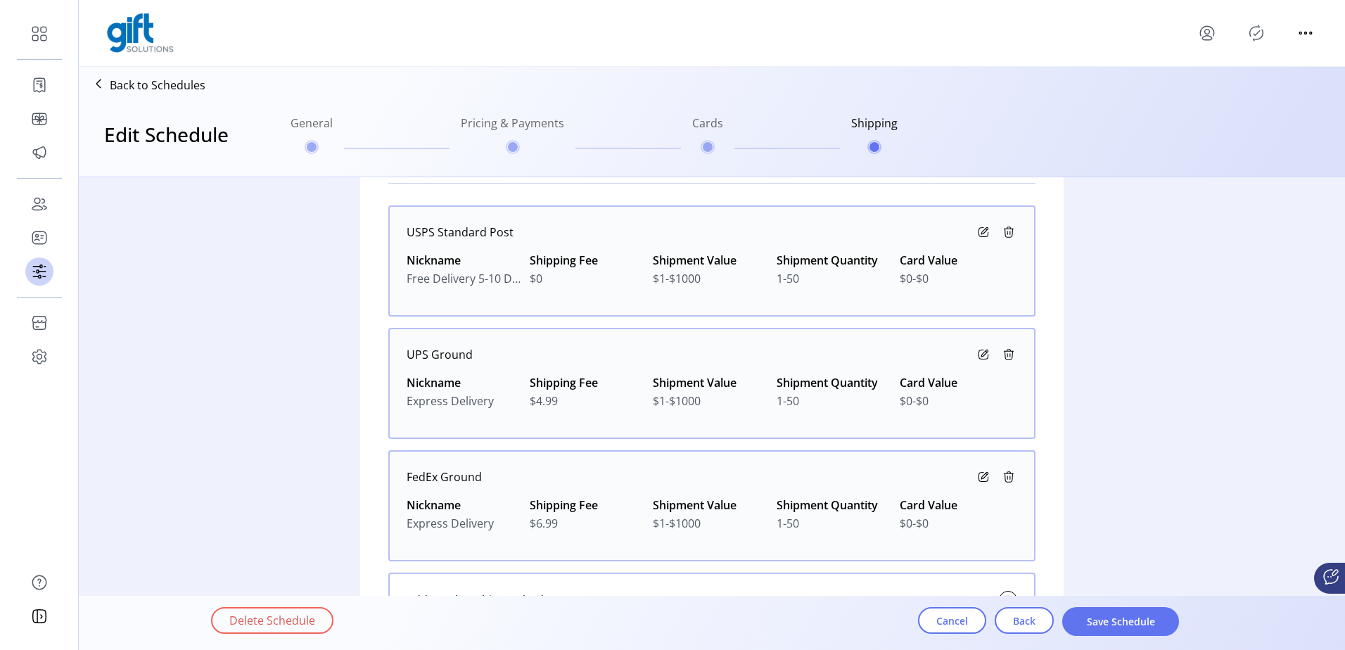
click at [1133, 627] on span "Save Schedule" at bounding box center [1121, 621] width 80 height 15
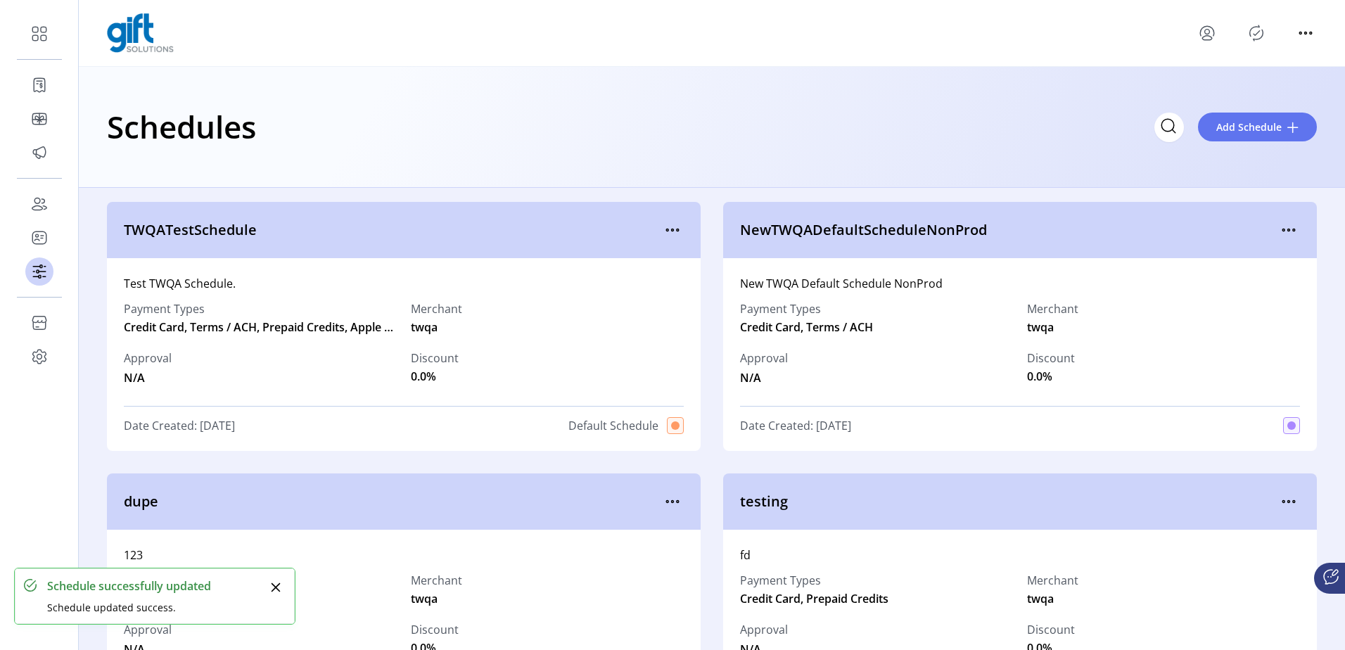
click at [1257, 29] on icon "Publisher Panel" at bounding box center [1256, 33] width 23 height 23
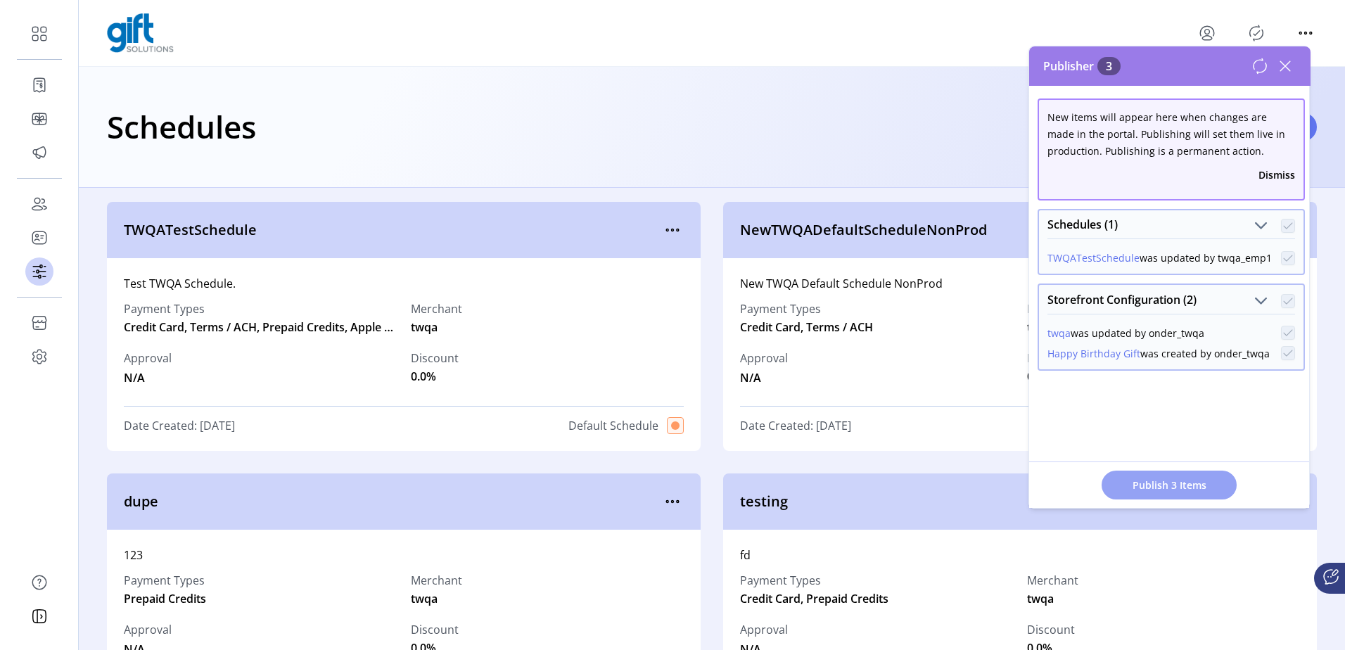
click at [1158, 492] on span "Publish 3 Items" at bounding box center [1169, 485] width 99 height 15
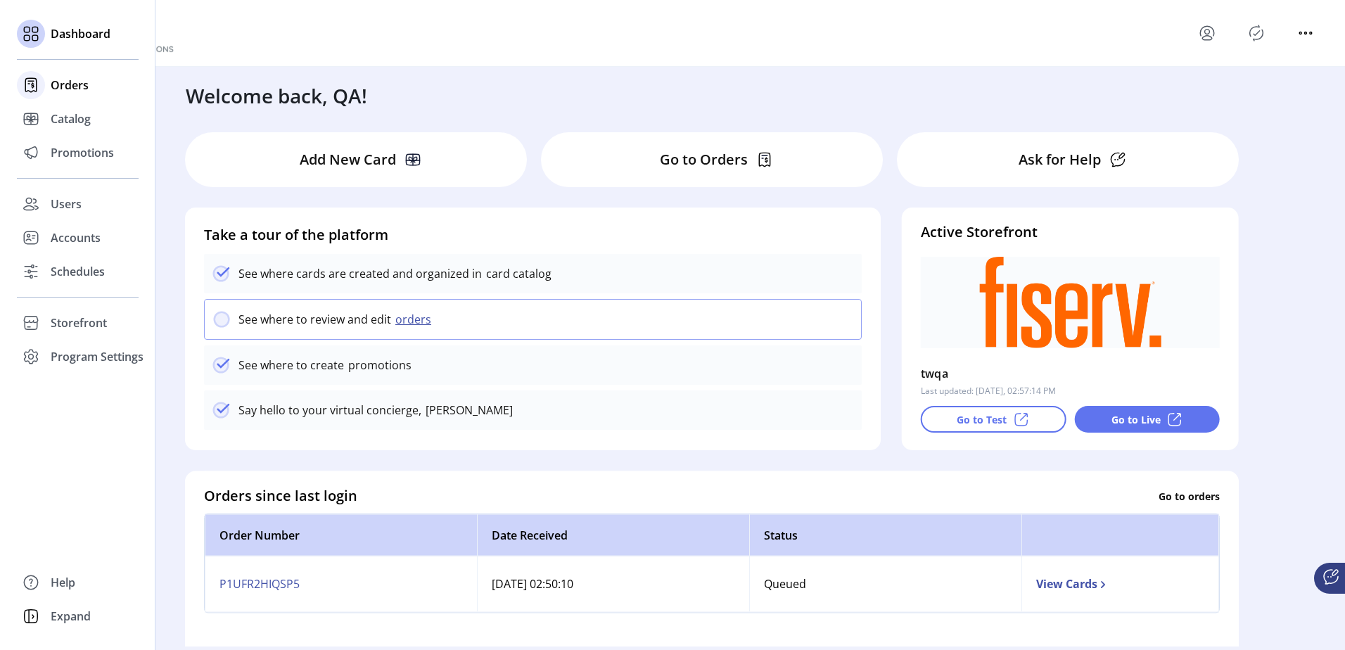
click at [75, 93] on span "Orders" at bounding box center [70, 85] width 38 height 17
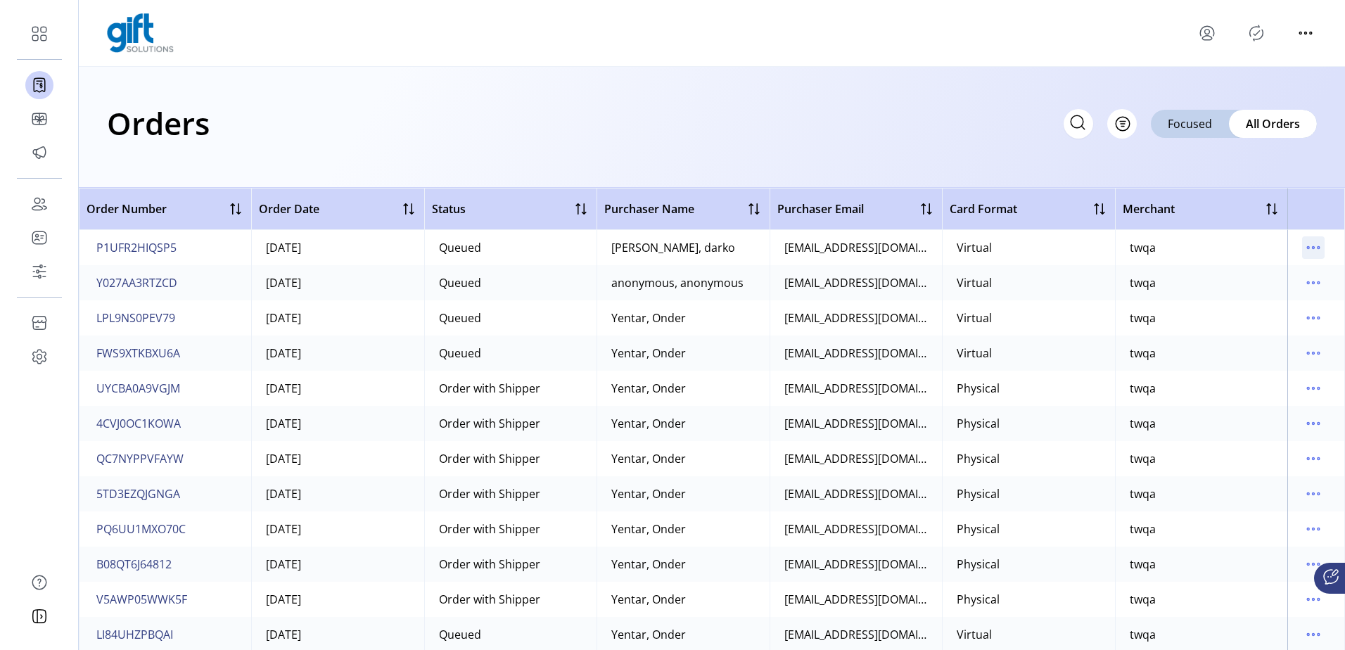
click at [1303, 248] on icon "menu" at bounding box center [1313, 247] width 23 height 23
click at [1307, 252] on icon "menu" at bounding box center [1313, 247] width 23 height 23
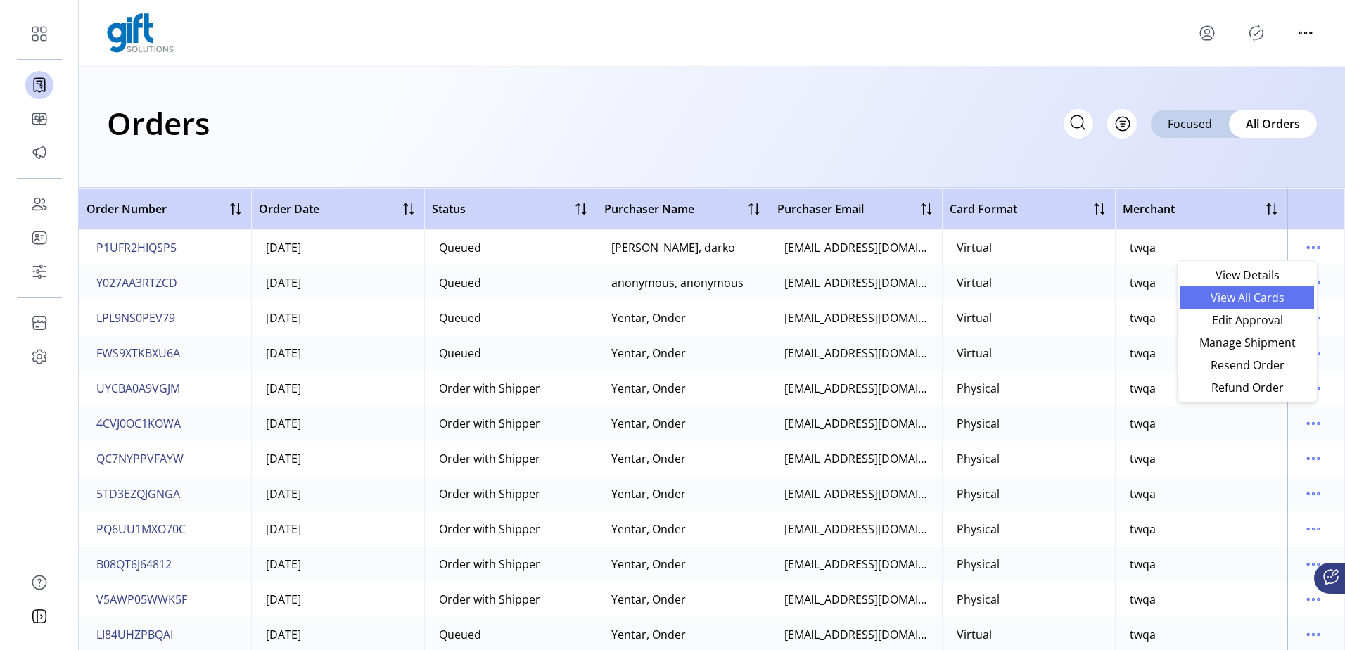
click at [1257, 293] on span "View All Cards" at bounding box center [1247, 297] width 117 height 11
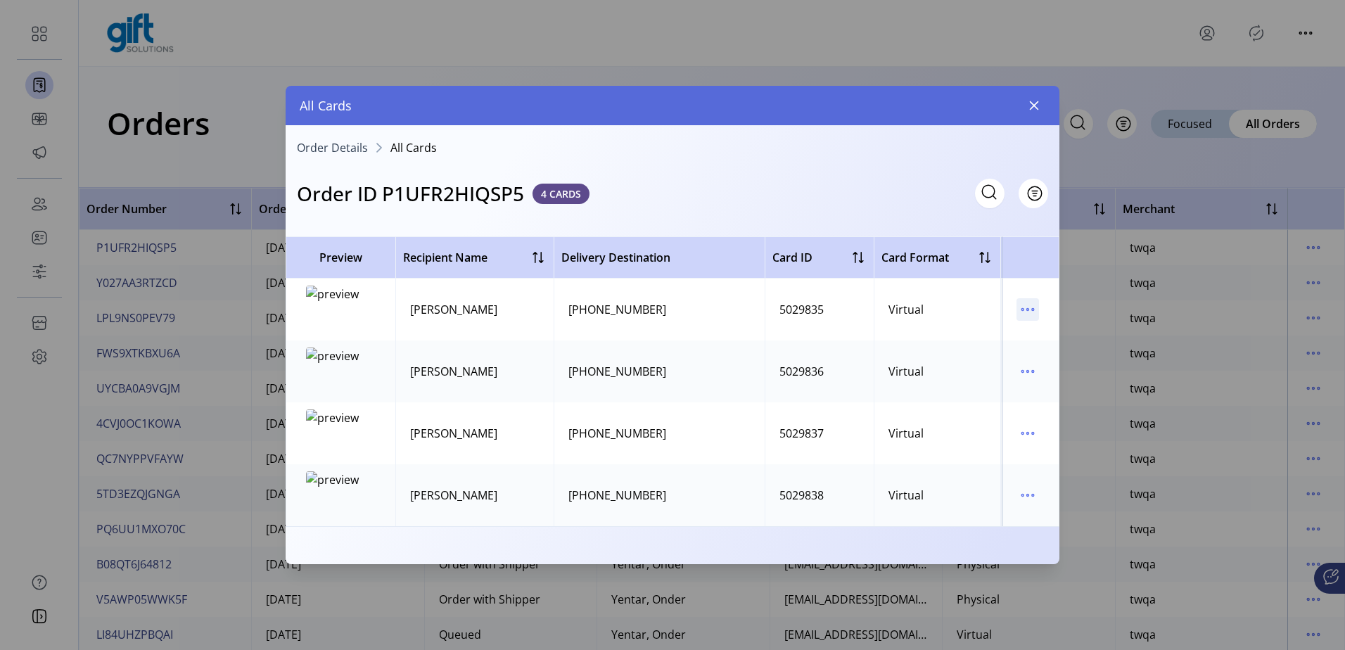
click at [1035, 307] on icon "menu" at bounding box center [1028, 309] width 23 height 23
click at [1022, 103] on div "All Cards" at bounding box center [673, 105] width 774 height 39
click at [1034, 102] on icon "button" at bounding box center [1034, 105] width 11 height 11
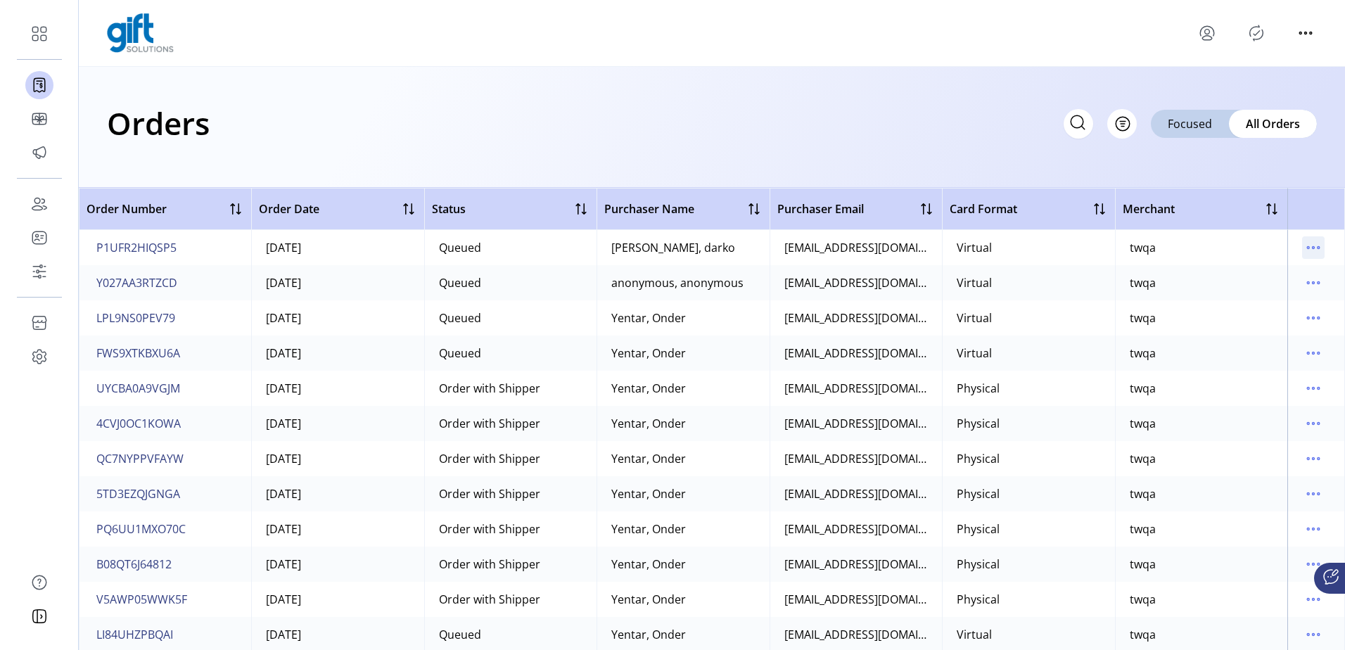
click at [1310, 241] on icon "menu" at bounding box center [1313, 247] width 23 height 23
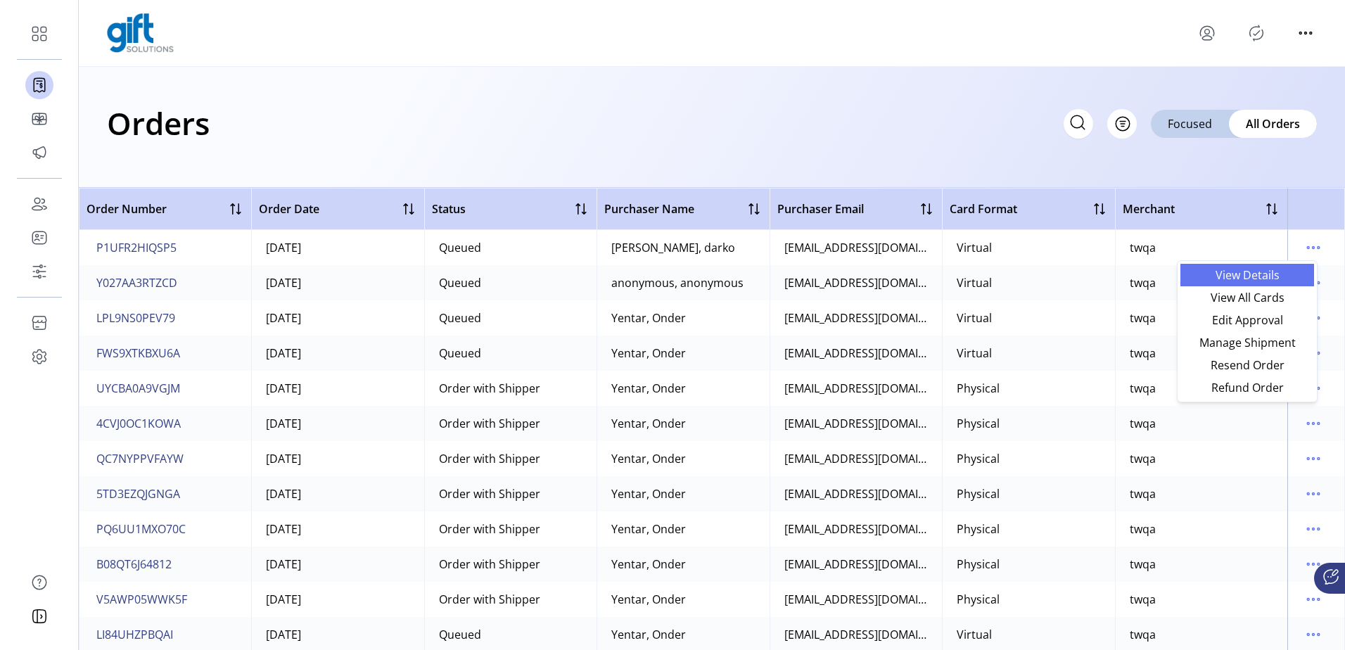
click at [1269, 279] on span "View Details" at bounding box center [1247, 274] width 117 height 11
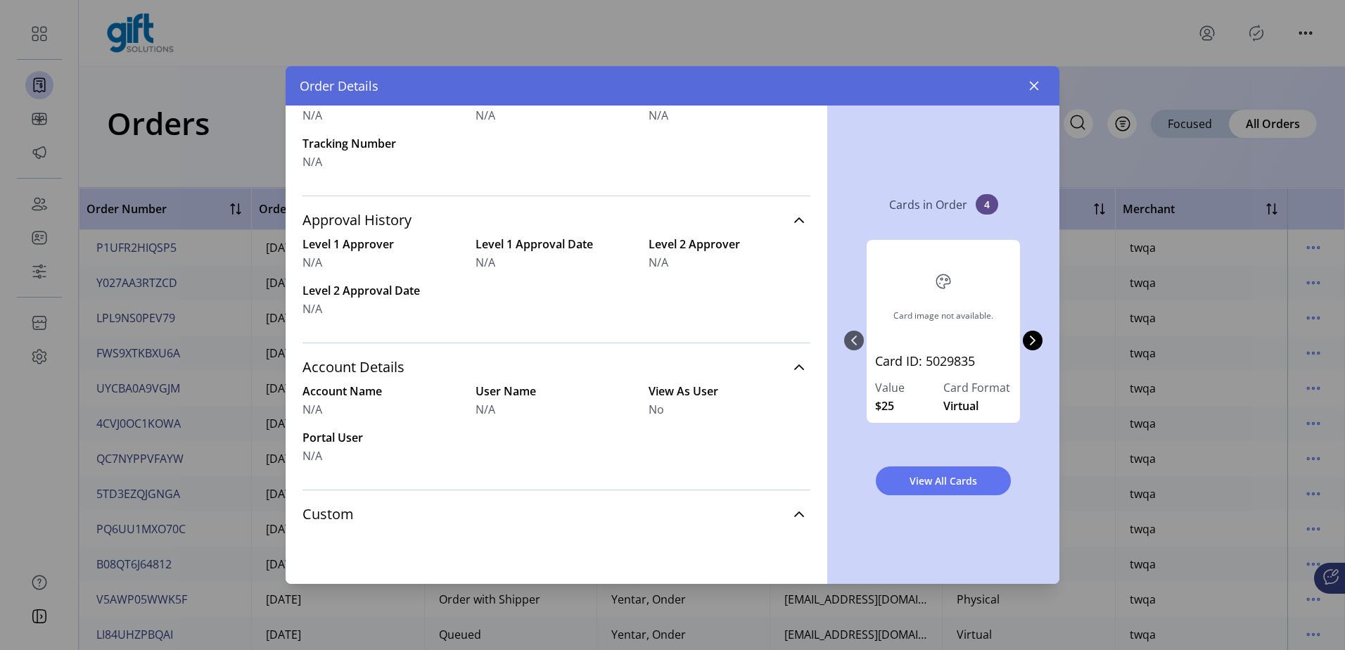
scroll to position [512, 0]
click at [1033, 84] on icon "button" at bounding box center [1034, 86] width 9 height 9
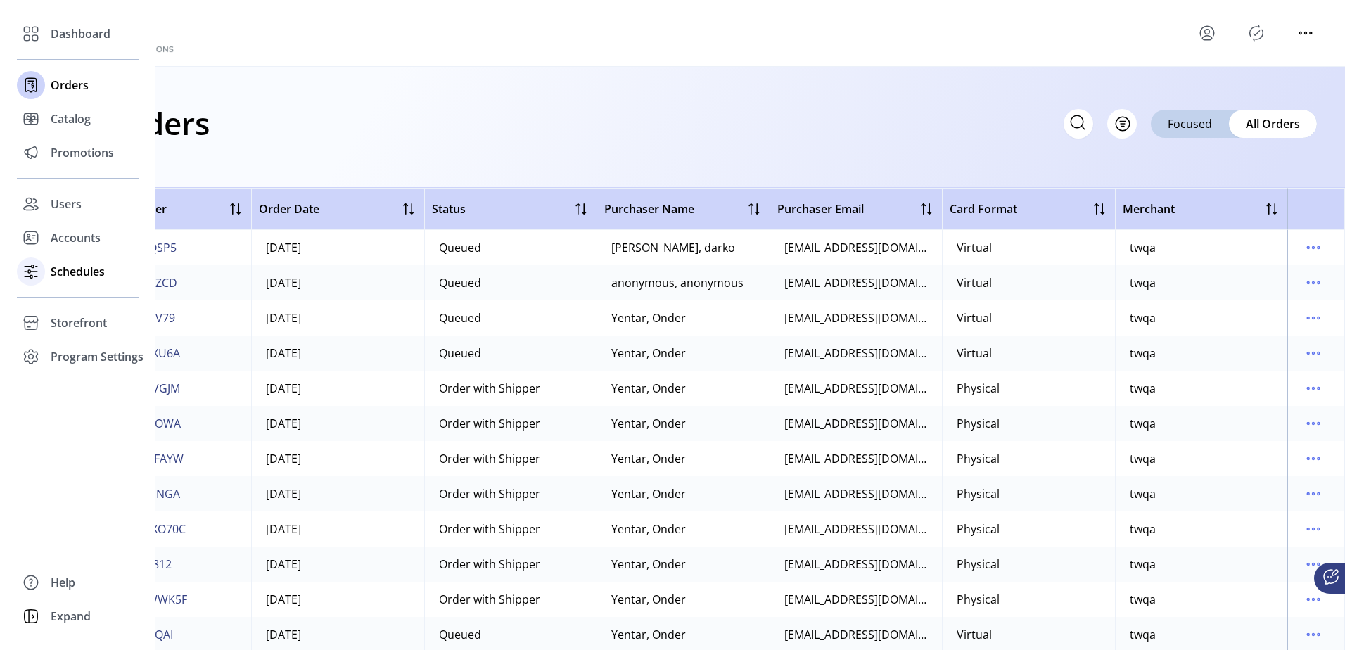
click at [69, 262] on div "Schedules" at bounding box center [78, 272] width 122 height 34
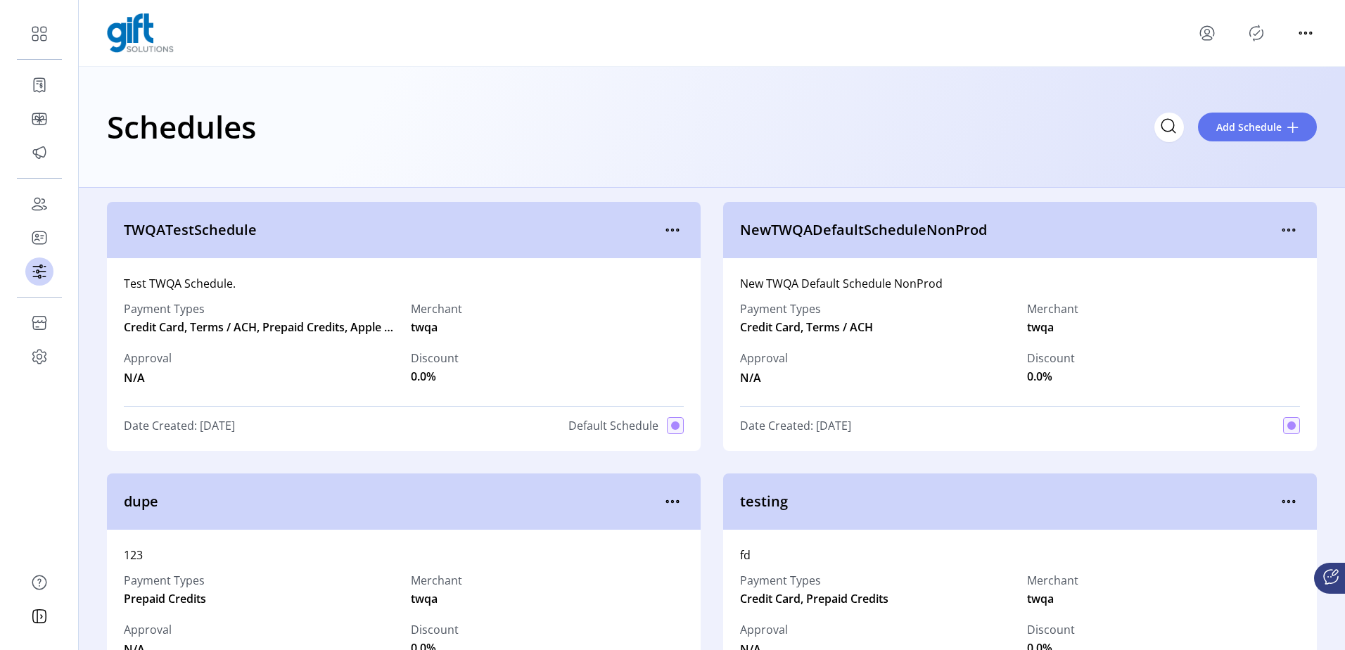
click at [655, 229] on span "TWQATestSchedule" at bounding box center [393, 230] width 538 height 21
click at [663, 229] on icon "menu" at bounding box center [672, 230] width 23 height 23
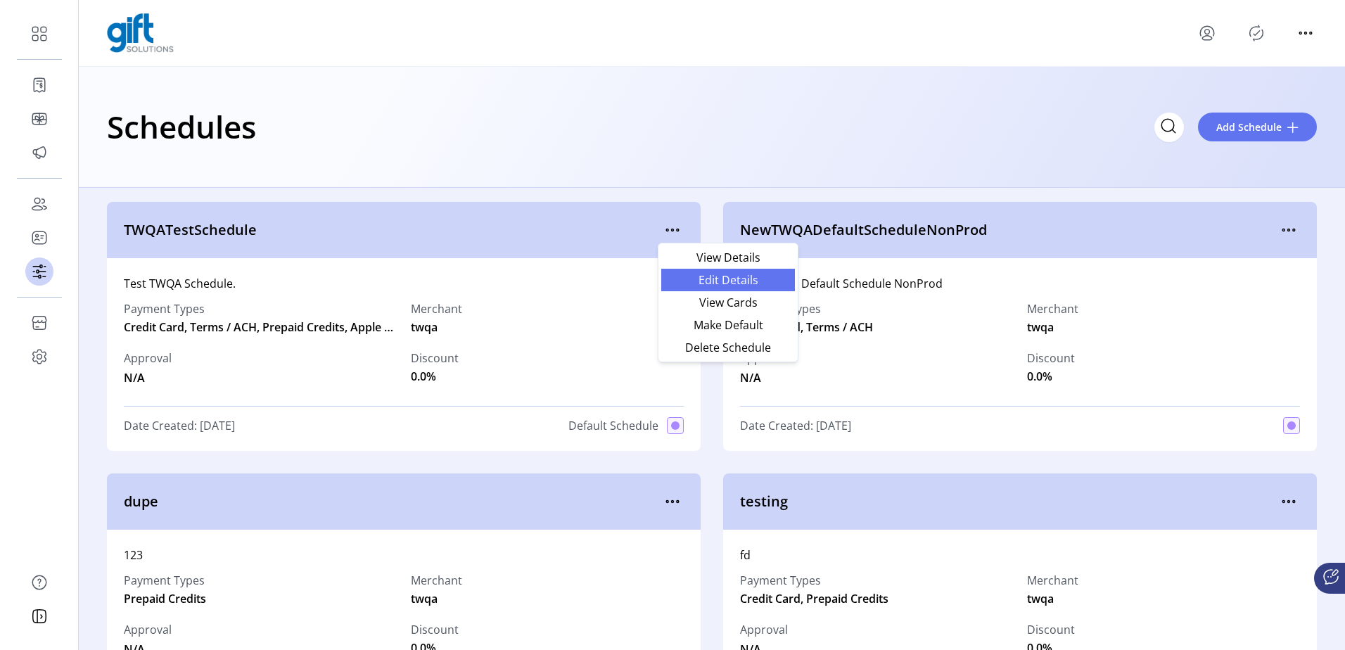
click at [707, 284] on span "Edit Details" at bounding box center [728, 279] width 117 height 11
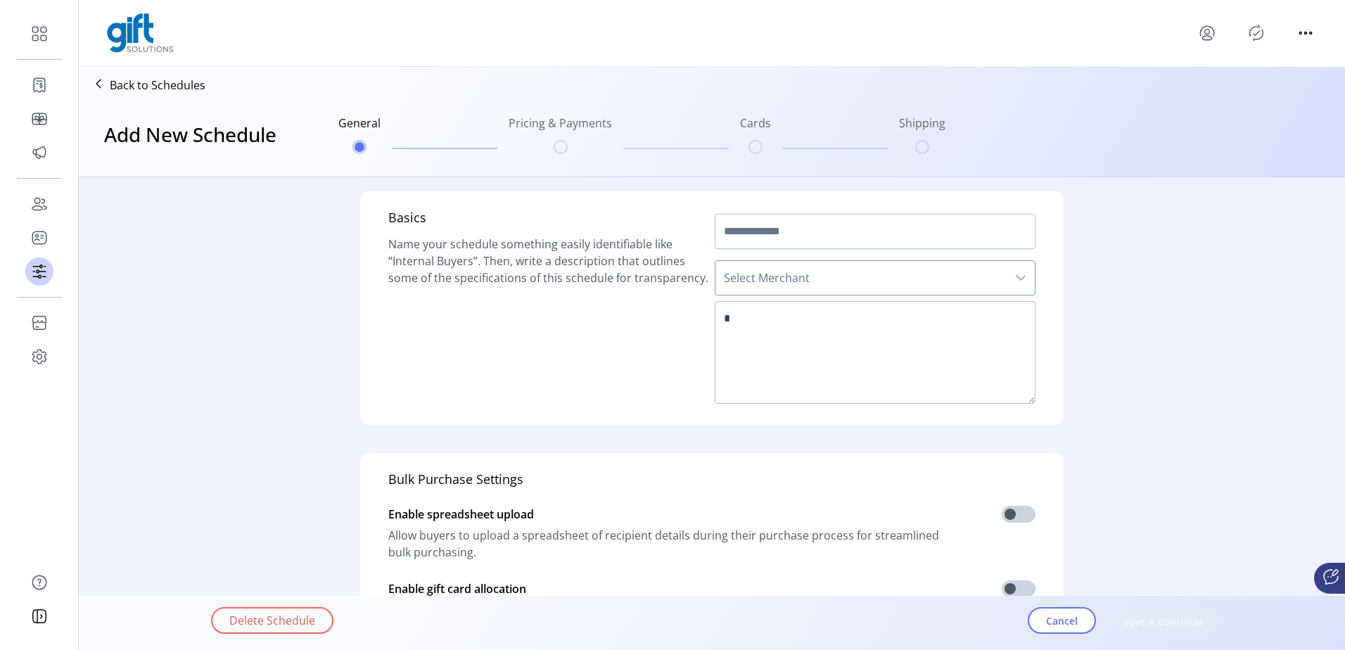
type input "**********"
type textarea "**********"
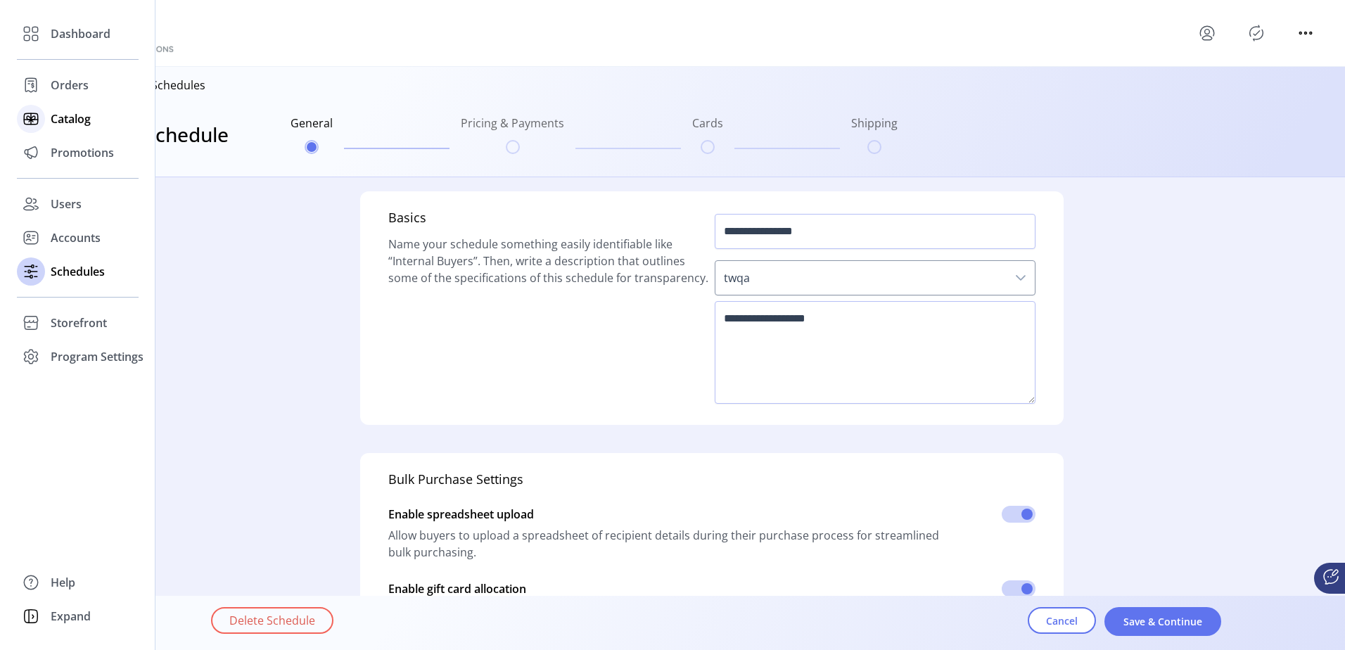
click at [49, 117] on div "Catalog" at bounding box center [78, 119] width 122 height 34
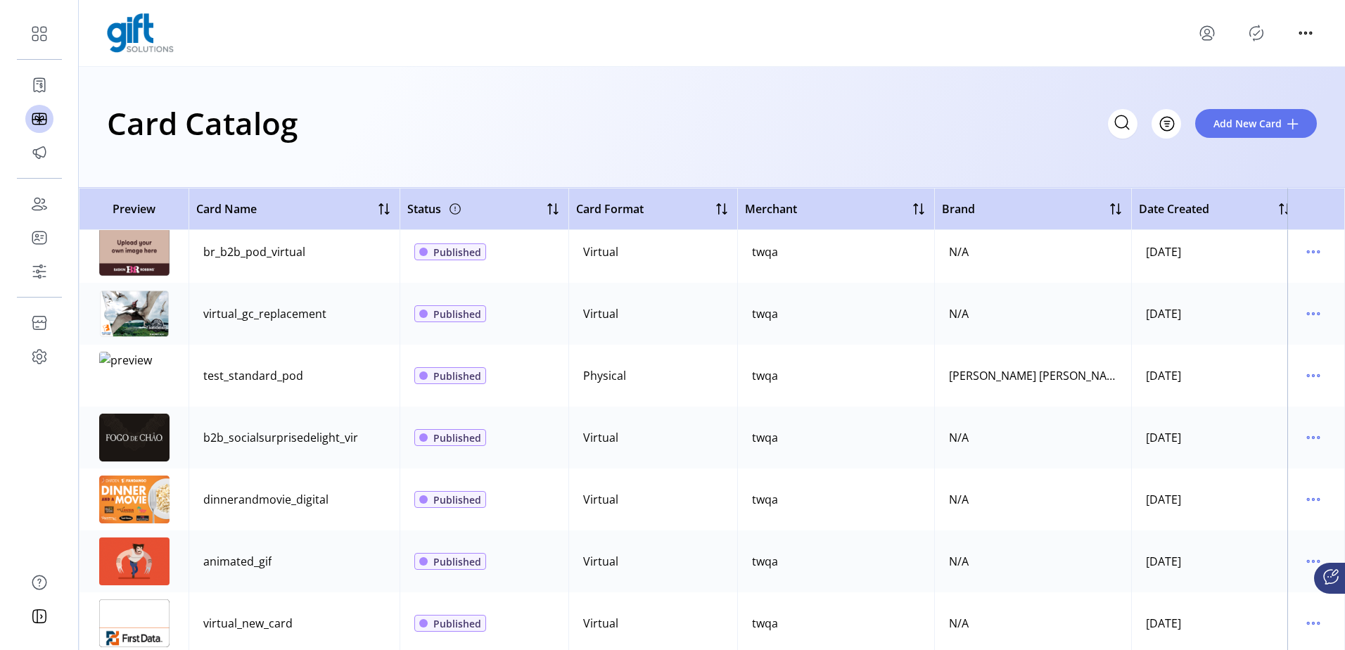
scroll to position [2392, 0]
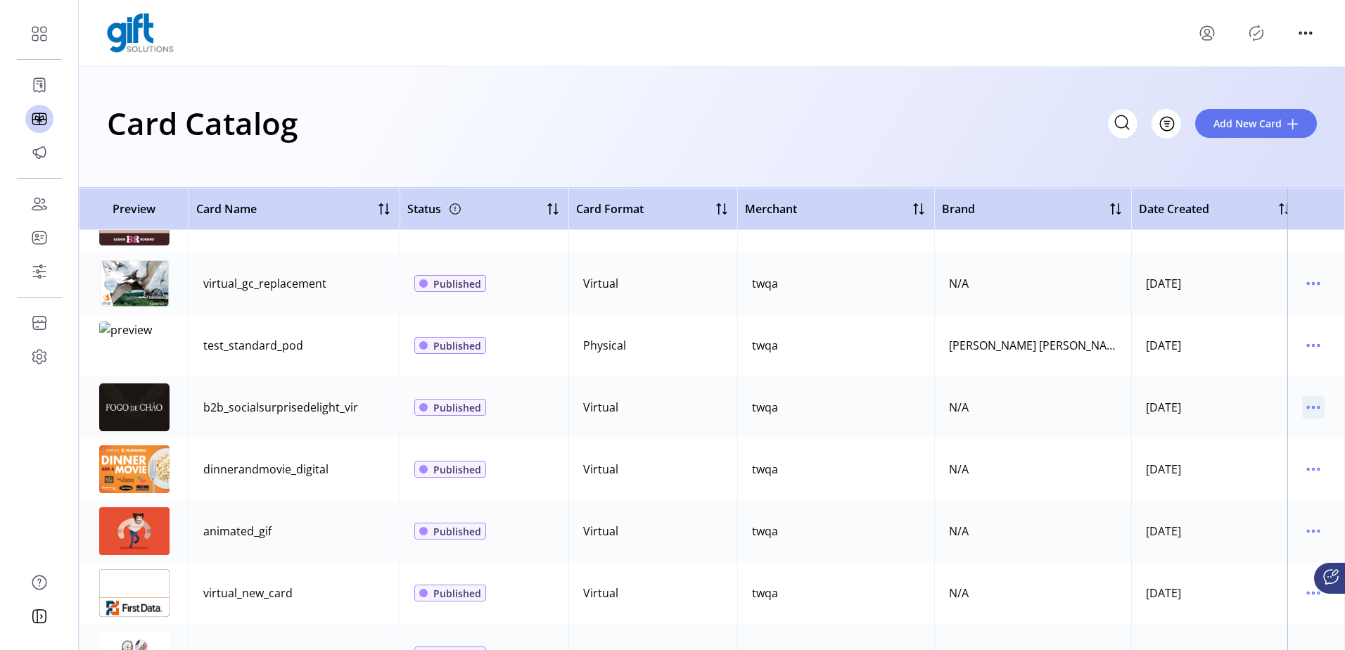
click at [1311, 401] on icon "menu" at bounding box center [1313, 407] width 23 height 23
click at [1247, 454] on span "Edit Details" at bounding box center [1247, 457] width 117 height 11
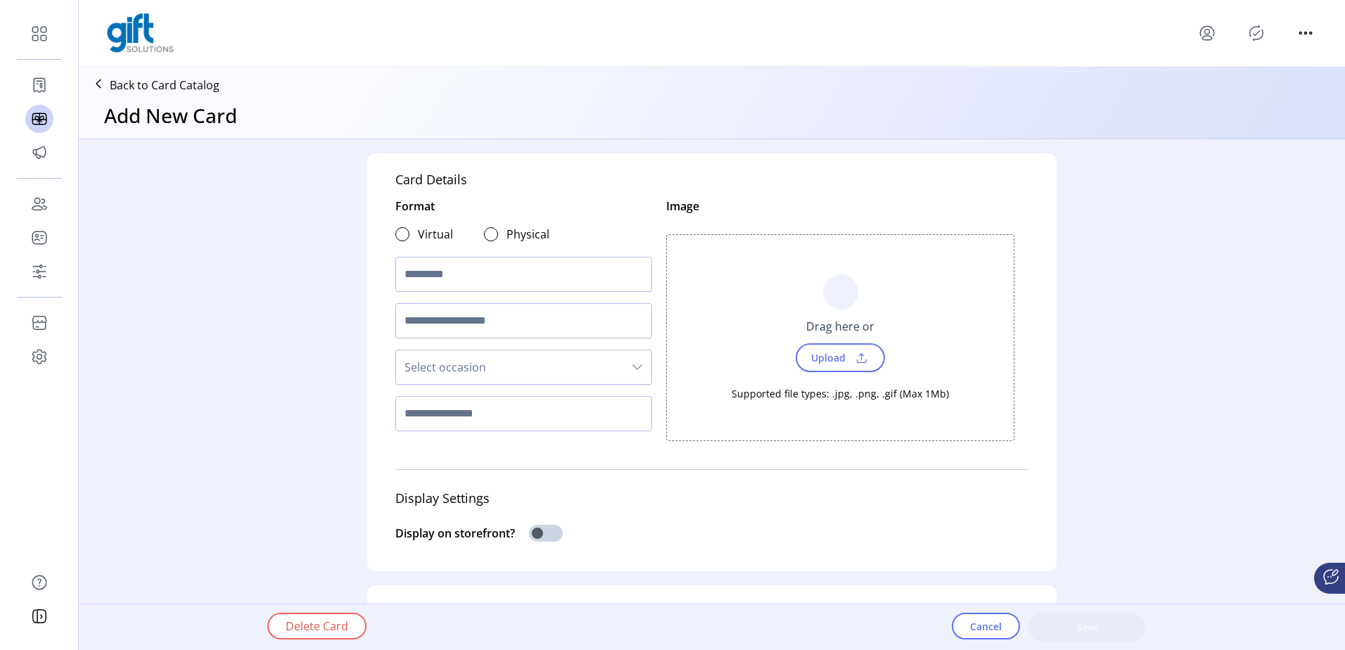
type textarea "**********"
type input "*"
type input "**********"
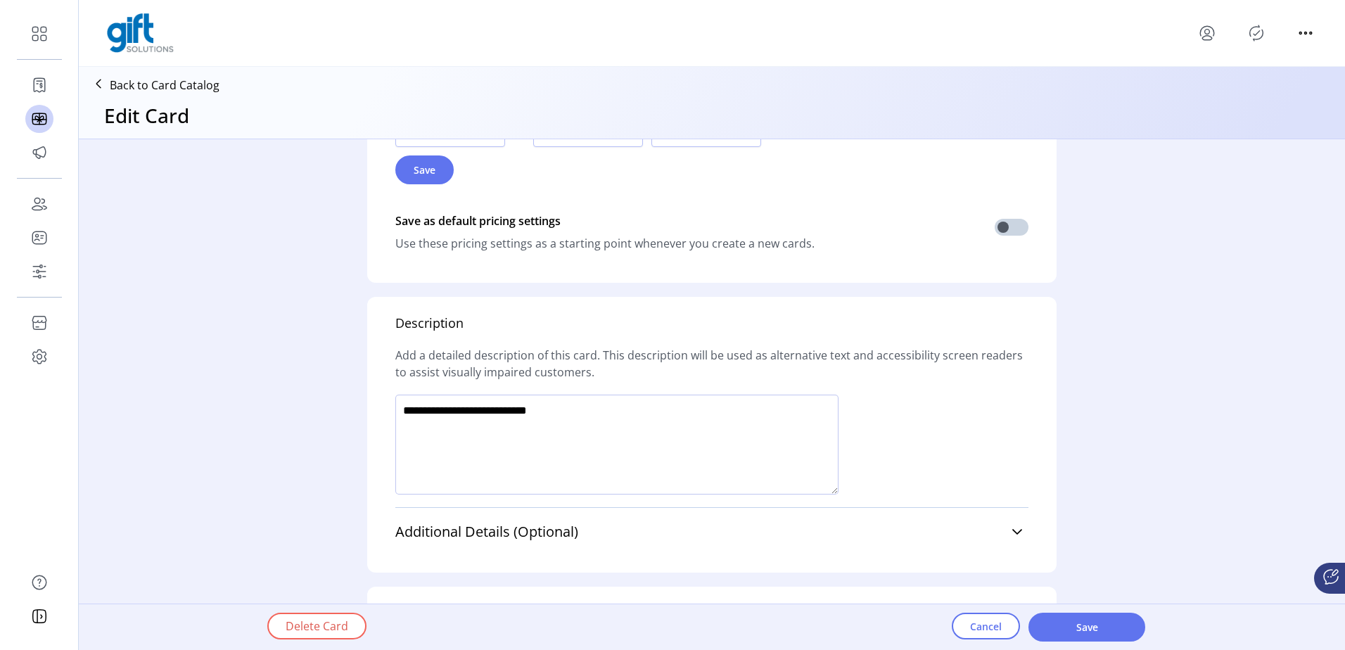
scroll to position [985, 0]
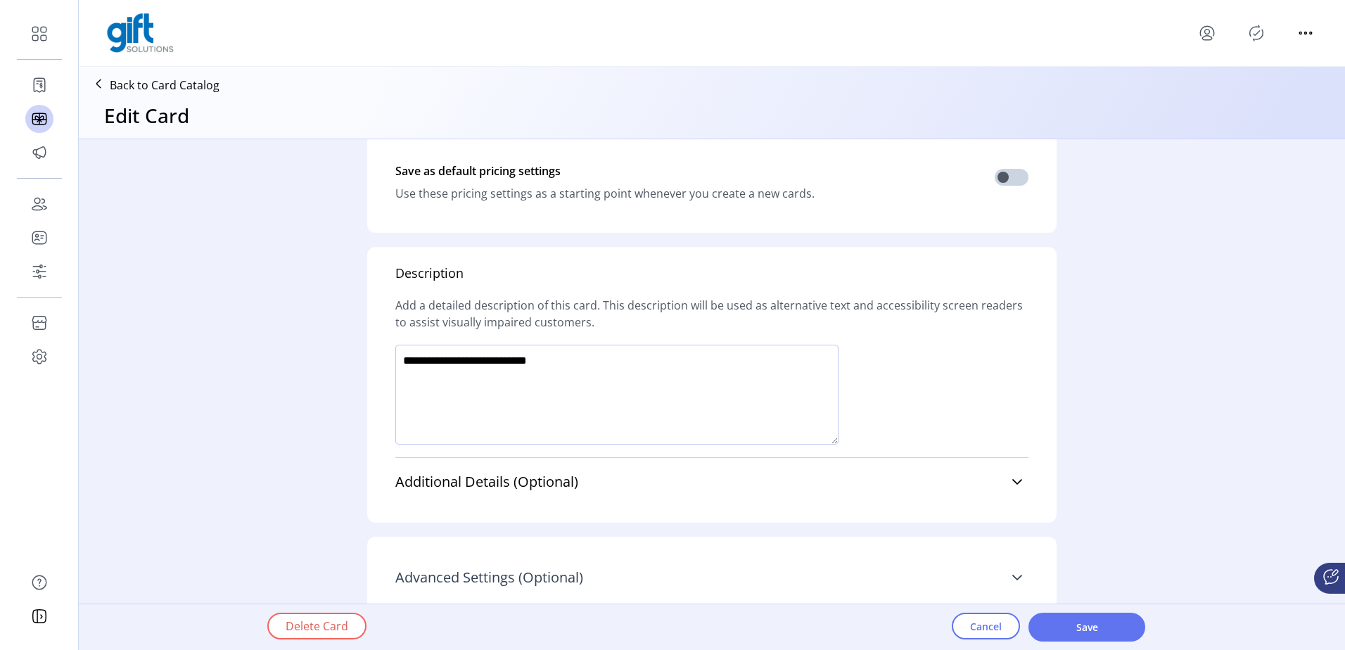
drag, startPoint x: 507, startPoint y: 569, endPoint x: 497, endPoint y: 563, distance: 11.1
click at [507, 571] on span "Advanced Settings (Optional)" at bounding box center [489, 578] width 188 height 14
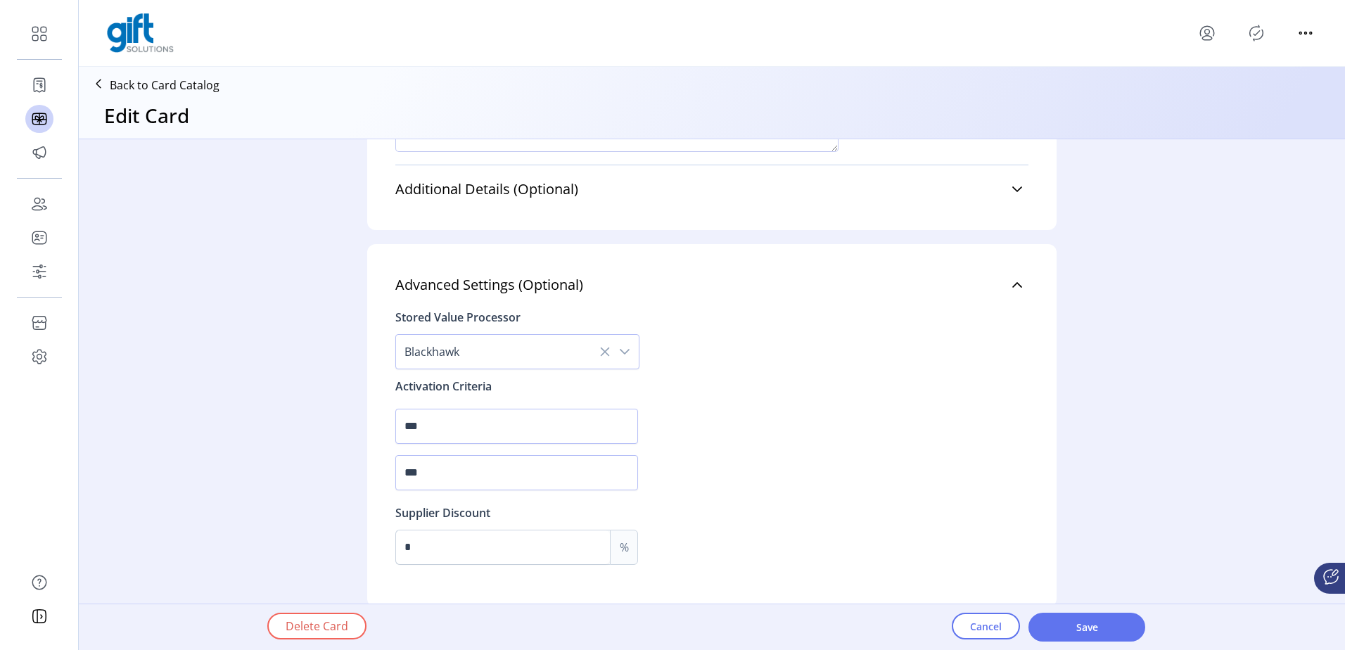
scroll to position [1278, 0]
click at [602, 352] on icon at bounding box center [605, 351] width 9 height 9
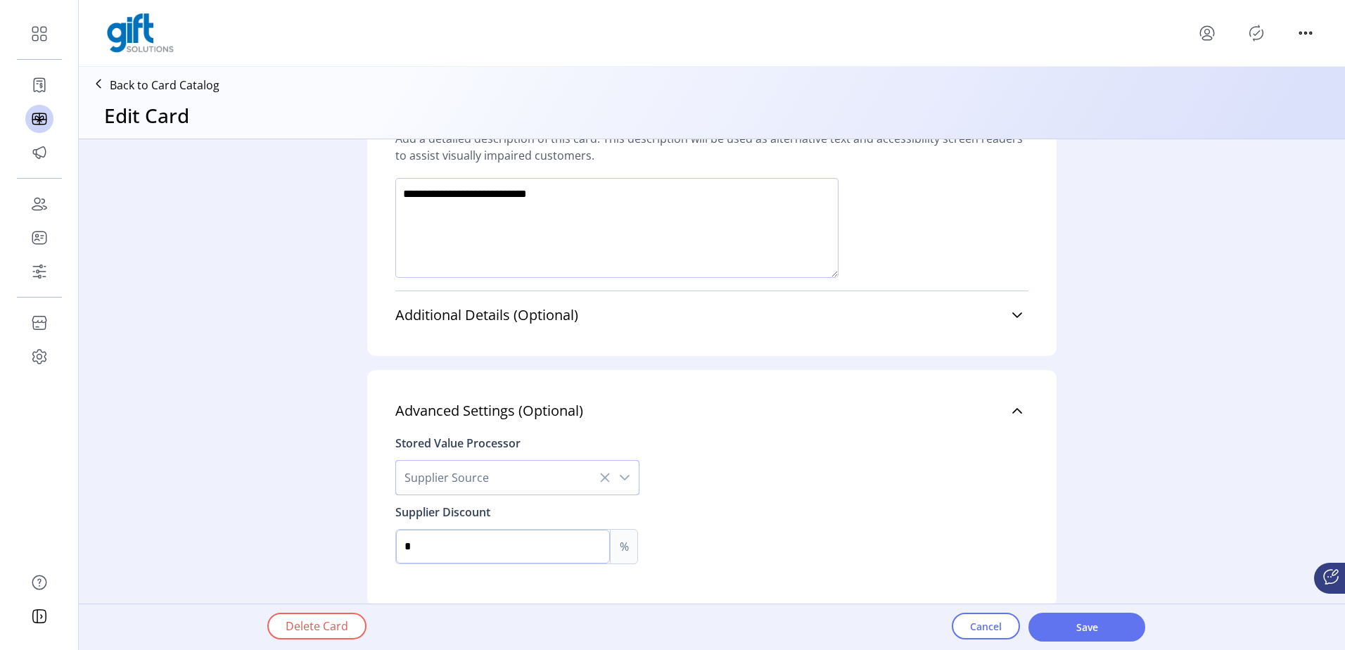
drag, startPoint x: 536, startPoint y: 544, endPoint x: 411, endPoint y: 530, distance: 125.9
click at [457, 543] on input "*" at bounding box center [503, 547] width 214 height 34
click at [599, 476] on icon at bounding box center [604, 477] width 11 height 11
click at [630, 480] on div "dropdown trigger" at bounding box center [625, 478] width 28 height 34
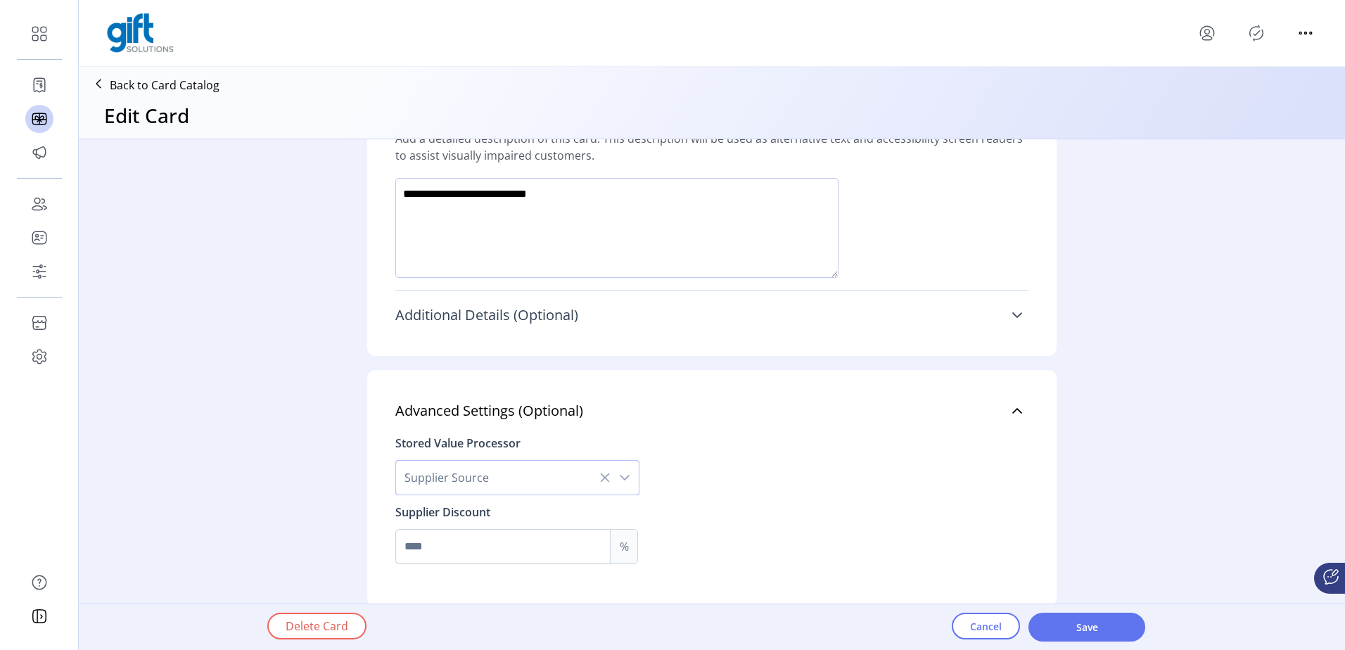
click at [659, 320] on link "Additional Details (Optional)" at bounding box center [711, 315] width 633 height 31
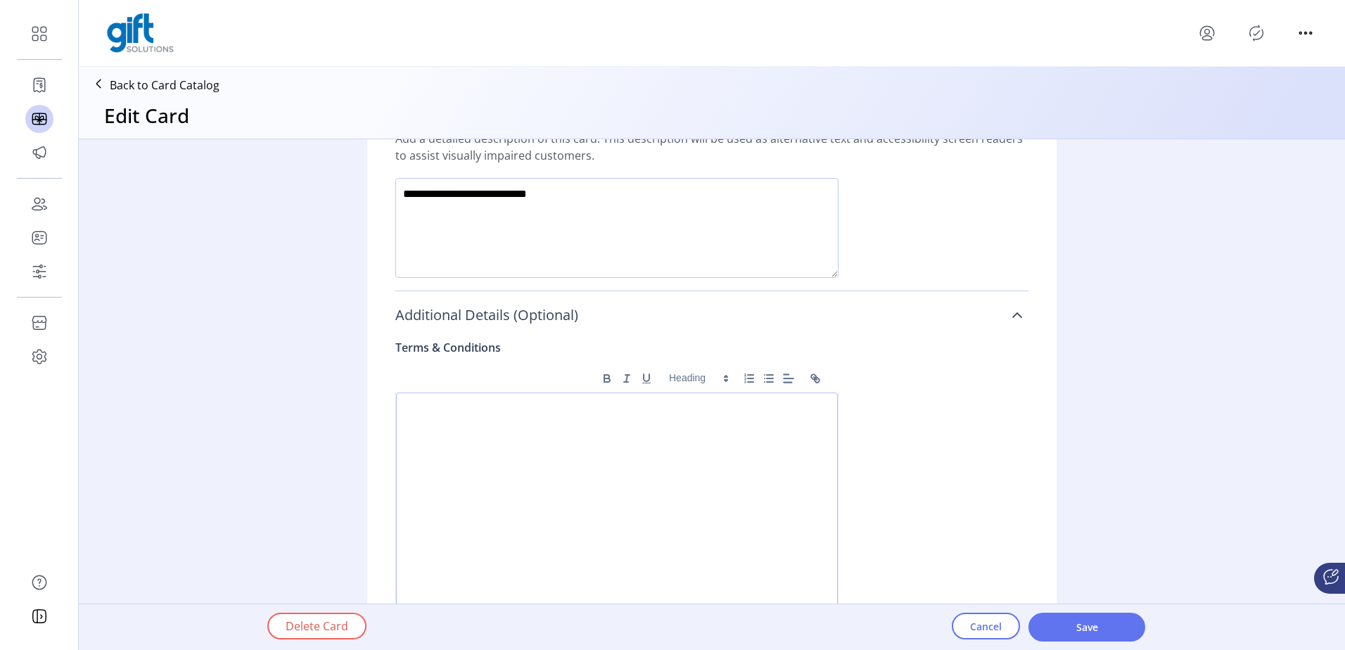
click at [659, 320] on link "Additional Details (Optional)" at bounding box center [711, 315] width 633 height 31
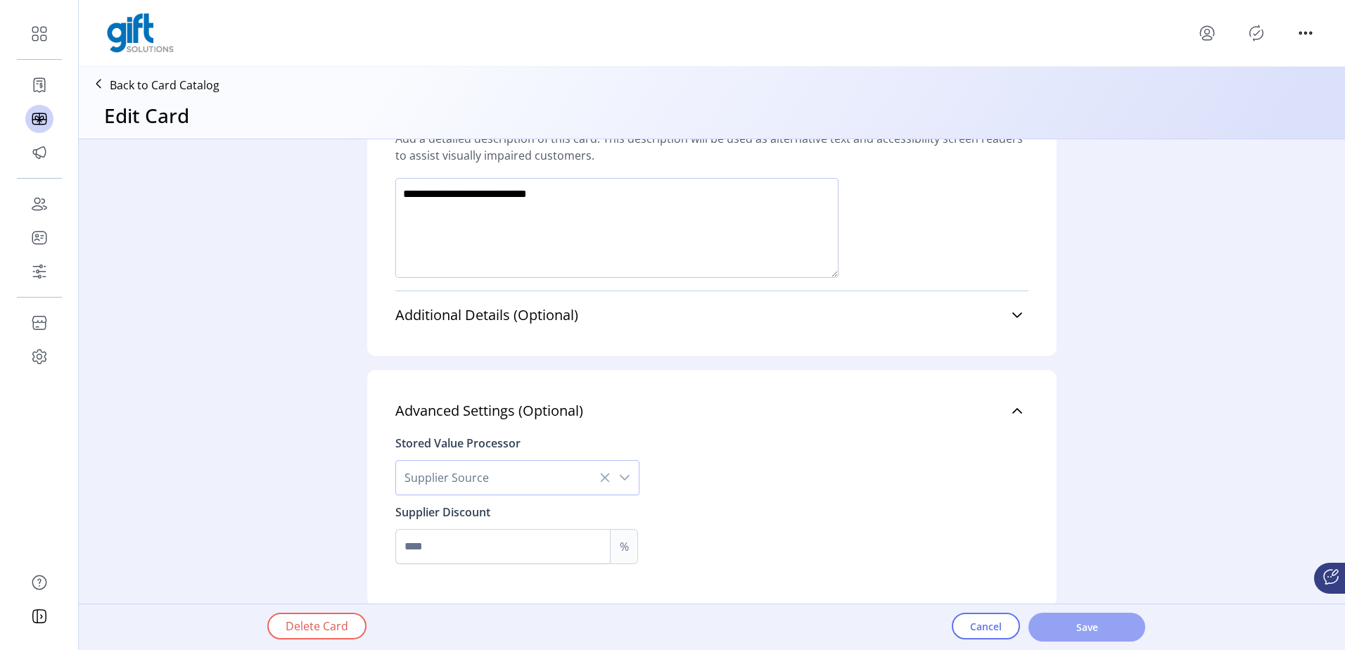
click at [1087, 631] on span "Save" at bounding box center [1087, 627] width 80 height 15
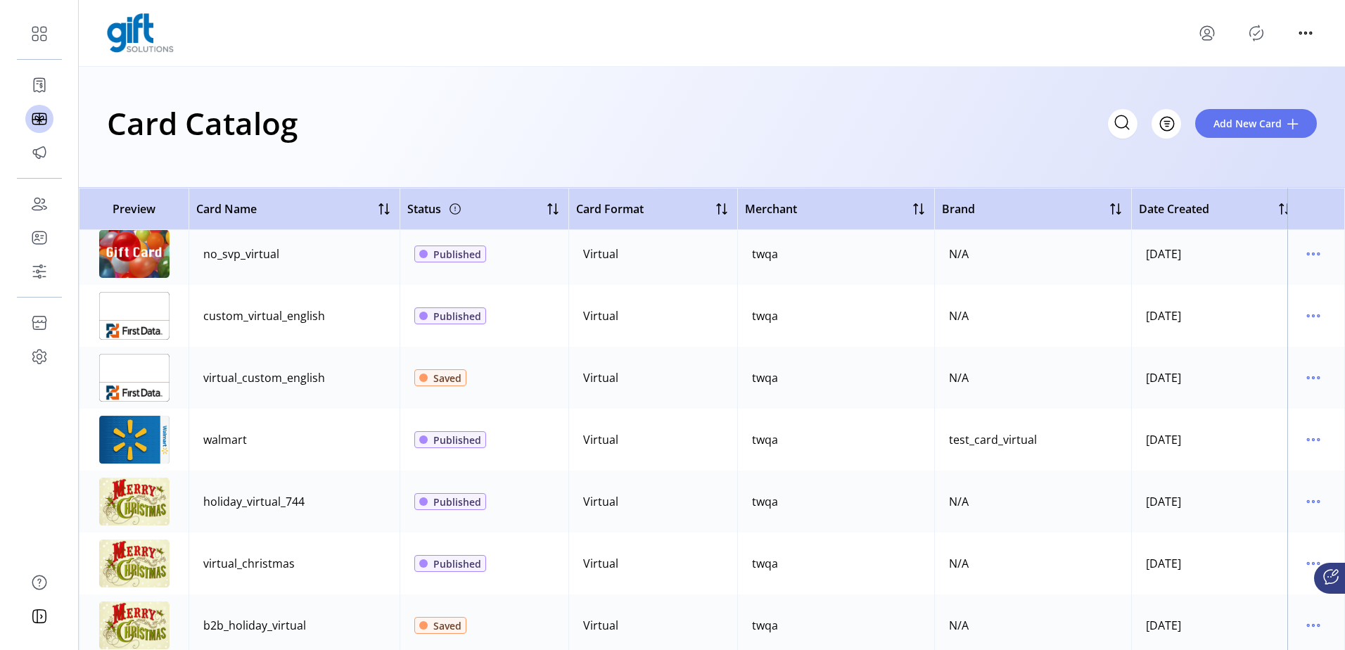
scroll to position [3166, 0]
click at [1302, 433] on icon "menu" at bounding box center [1313, 438] width 23 height 23
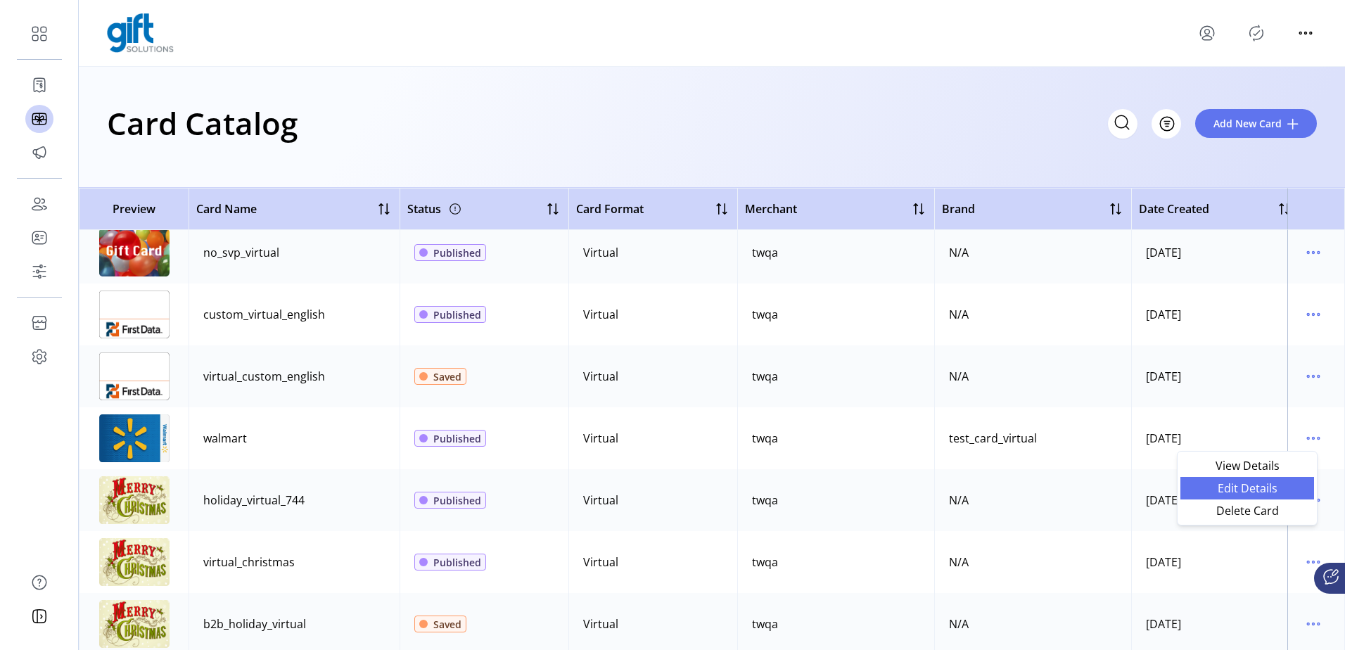
click at [1246, 483] on span "Edit Details" at bounding box center [1247, 488] width 117 height 11
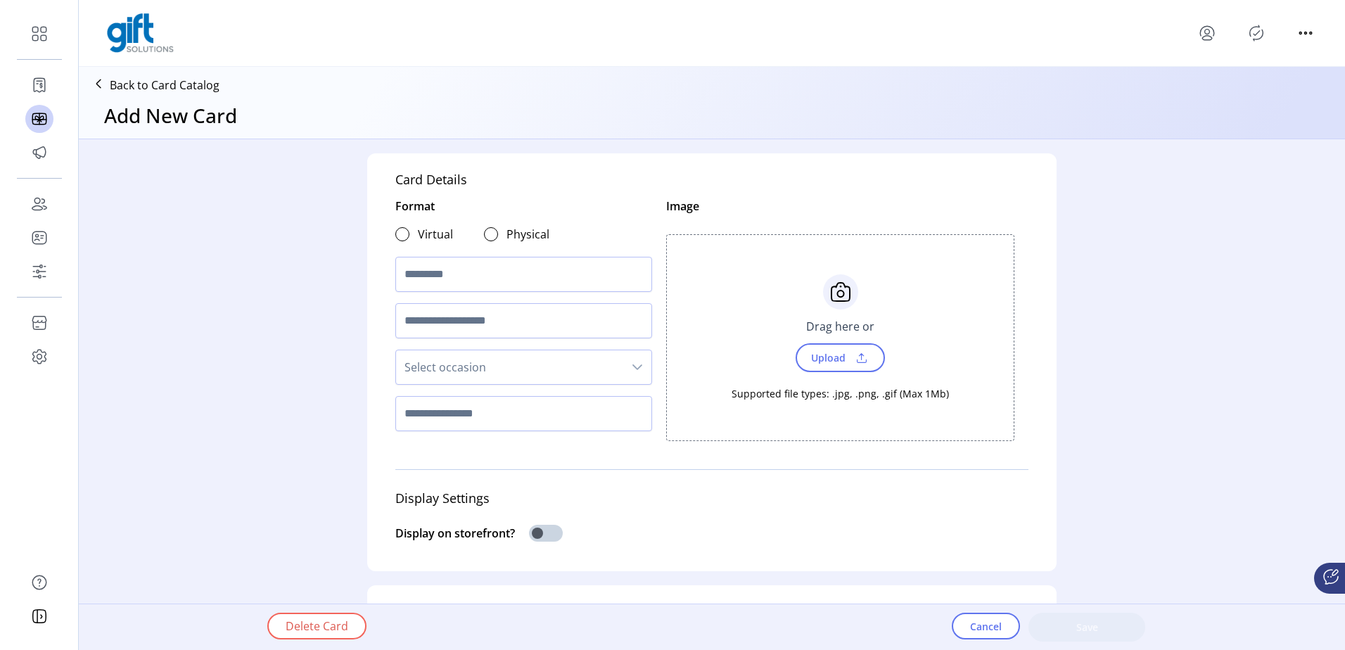
type textarea "**********"
type input "*"
type input "*******"
type input "**********"
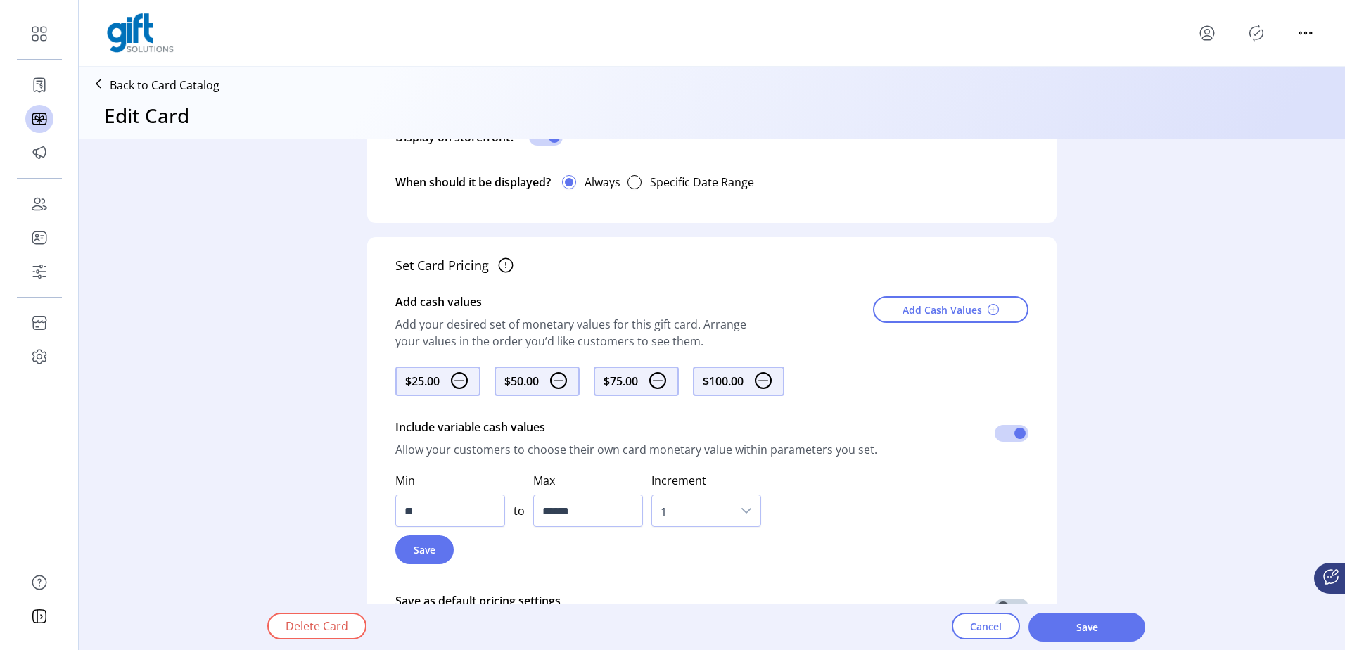
scroll to position [1005, 0]
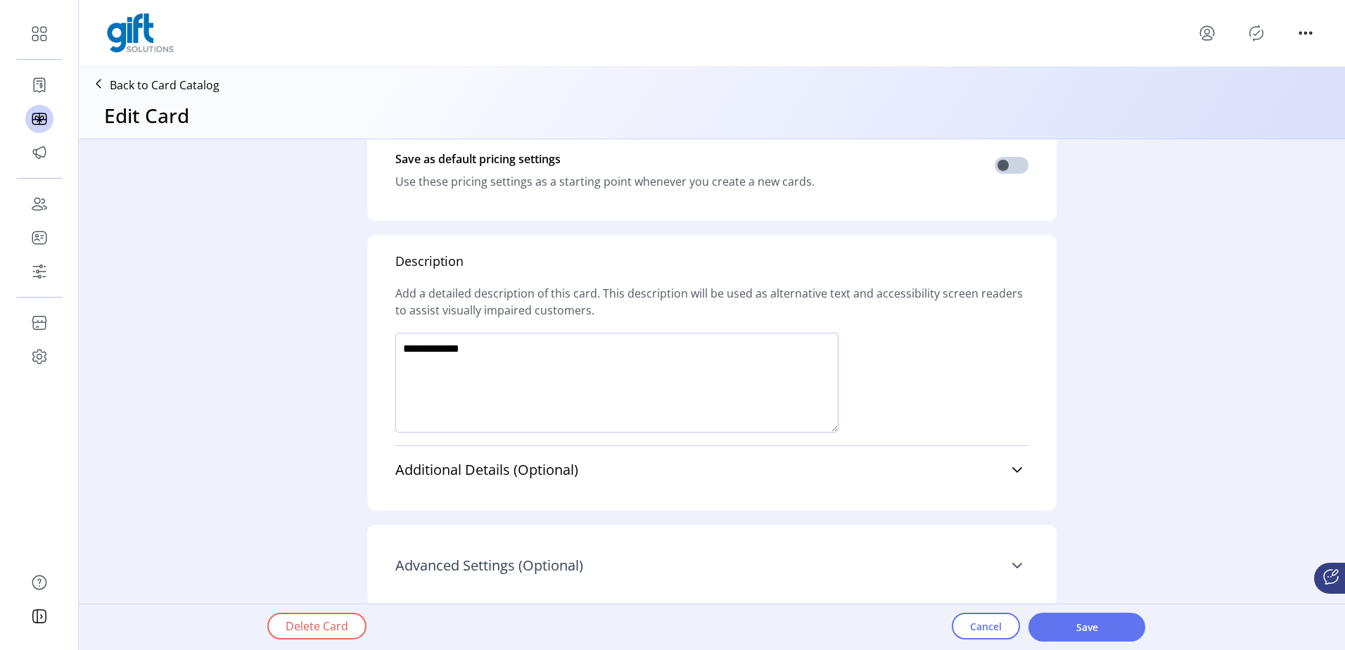
click at [559, 559] on span "Advanced Settings (Optional)" at bounding box center [489, 566] width 188 height 14
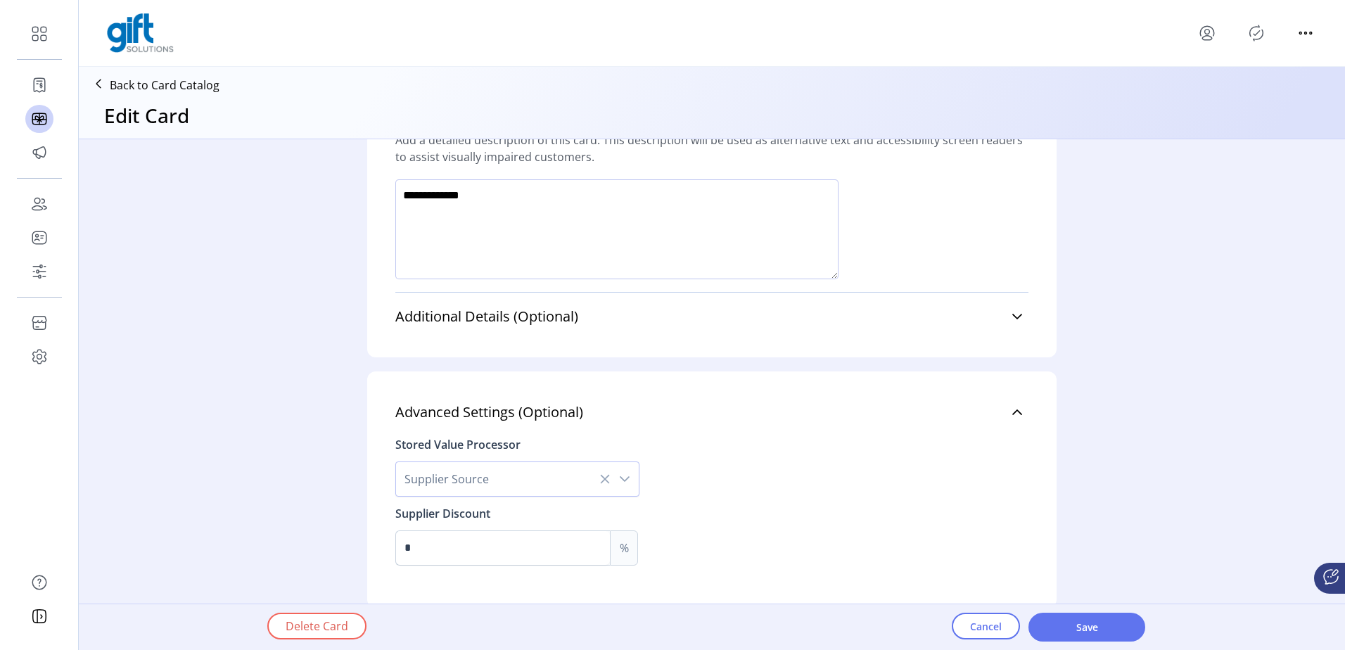
scroll to position [1159, 0]
click at [1083, 621] on span "Save" at bounding box center [1087, 627] width 80 height 15
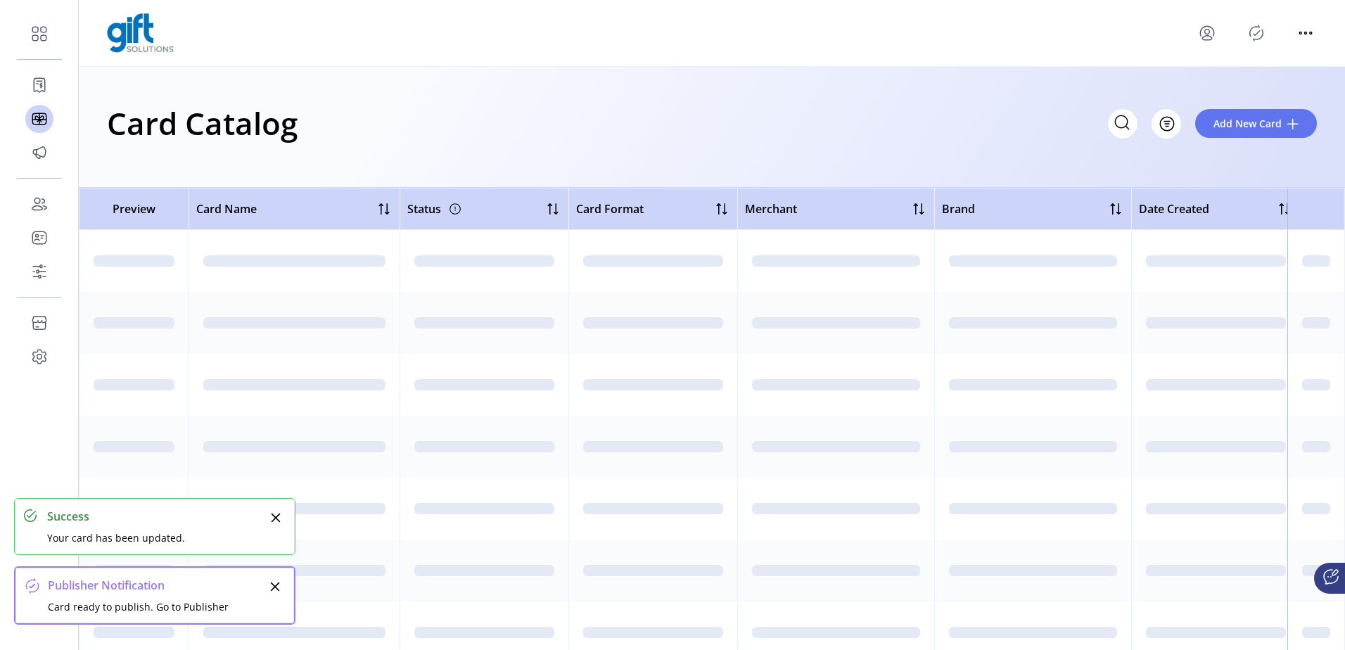
click at [1261, 31] on icon "Publisher Panel" at bounding box center [1256, 33] width 23 height 23
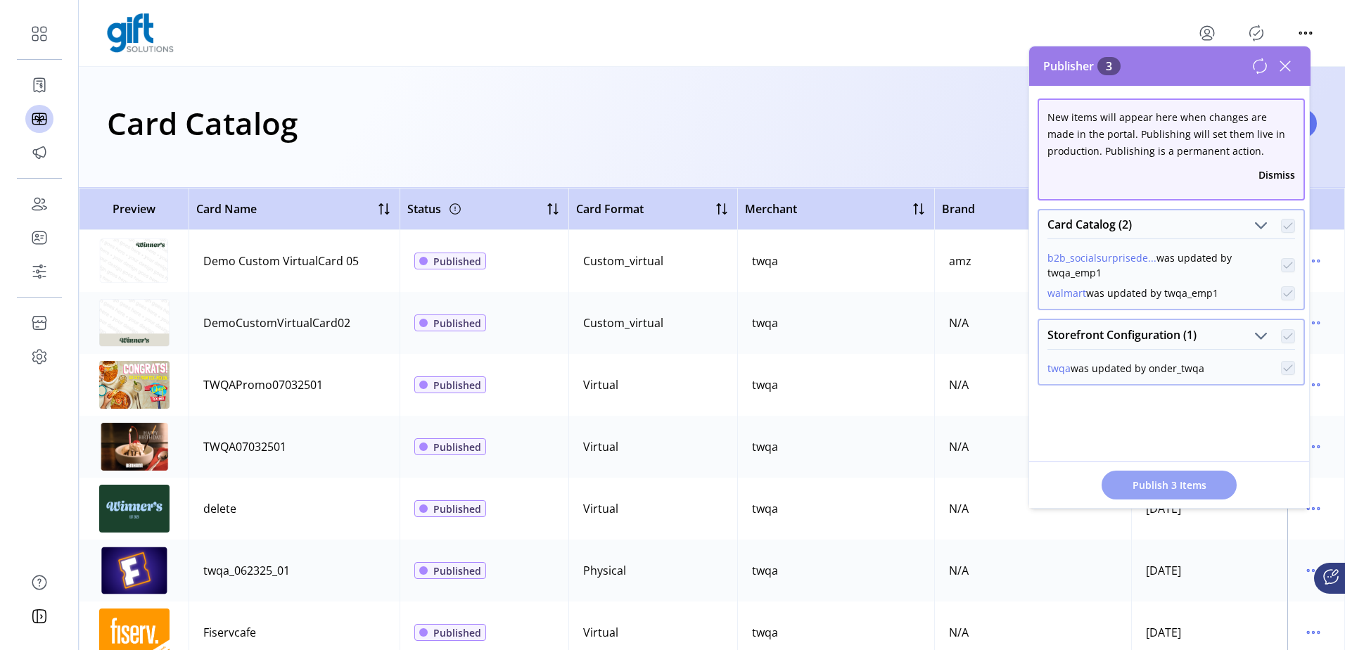
click at [1170, 485] on span "Publish 3 Items" at bounding box center [1169, 485] width 99 height 15
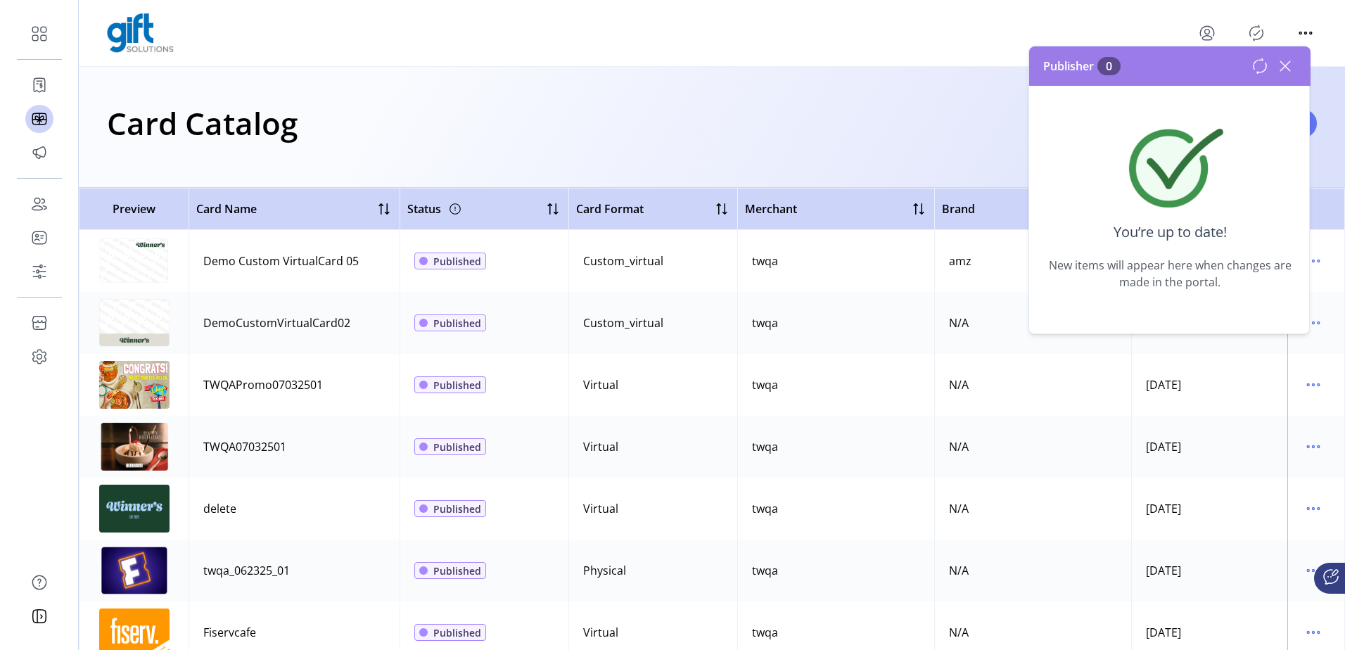
click at [1292, 67] on icon at bounding box center [1285, 66] width 23 height 23
